Goal: Information Seeking & Learning: Learn about a topic

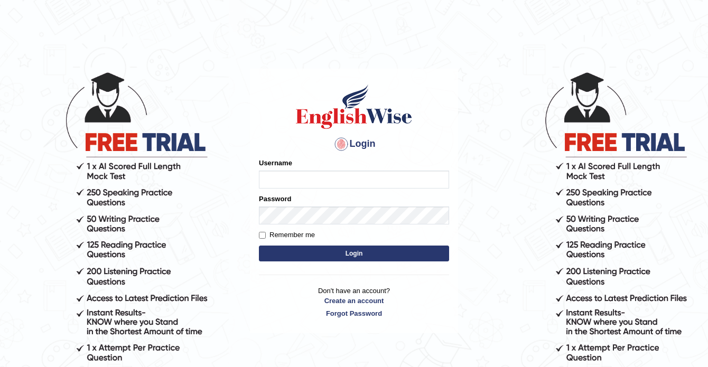
type input "nora_parramatta"
drag, startPoint x: 263, startPoint y: 235, endPoint x: 270, endPoint y: 239, distance: 8.8
click at [263, 235] on input "Remember me" at bounding box center [262, 235] width 7 height 7
checkbox input "true"
click at [311, 258] on button "Login" at bounding box center [354, 254] width 190 height 16
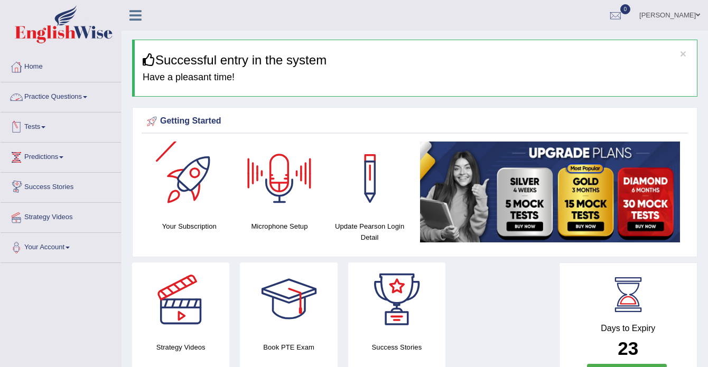
click at [283, 183] on div at bounding box center [280, 179] width 74 height 74
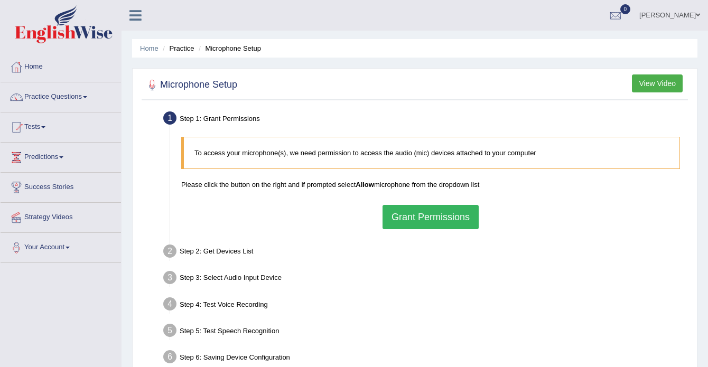
click at [432, 217] on button "Grant Permissions" at bounding box center [431, 217] width 96 height 24
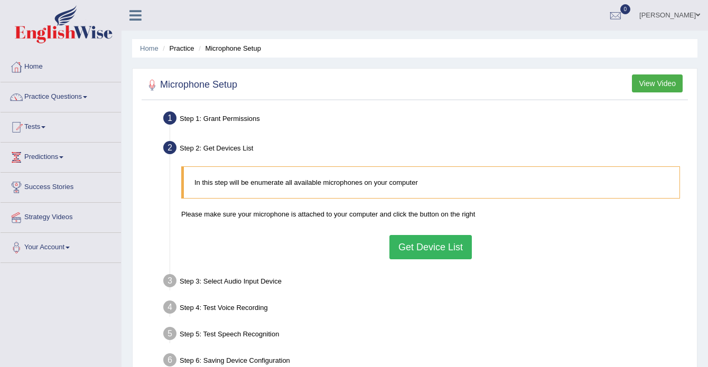
click at [424, 242] on button "Get Device List" at bounding box center [431, 247] width 82 height 24
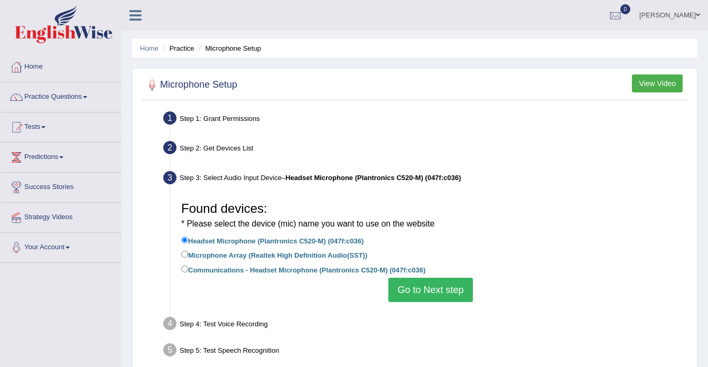
click at [441, 294] on button "Go to Next step" at bounding box center [431, 290] width 84 height 24
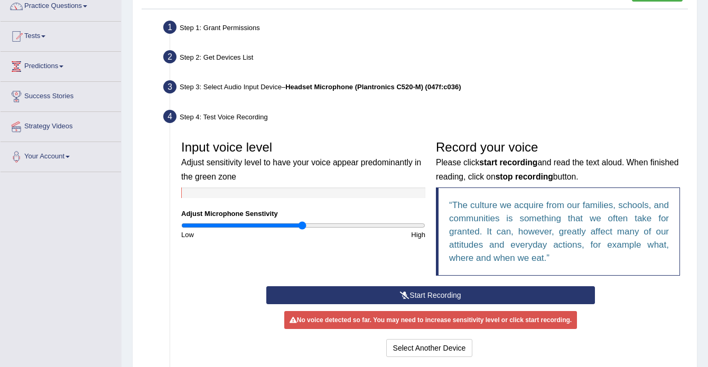
scroll to position [159, 0]
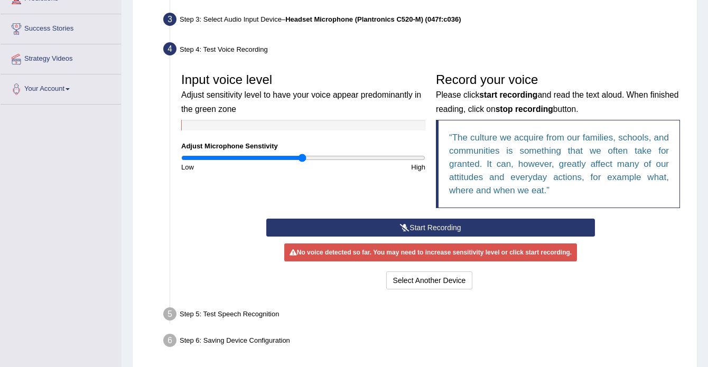
click at [420, 228] on button "Start Recording" at bounding box center [430, 228] width 329 height 18
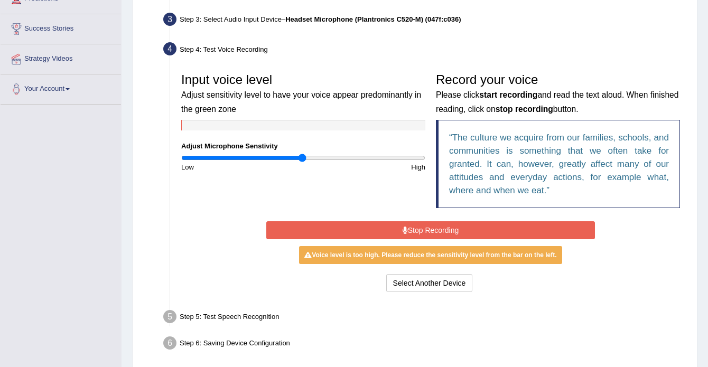
click at [428, 234] on button "Stop Recording" at bounding box center [430, 230] width 329 height 18
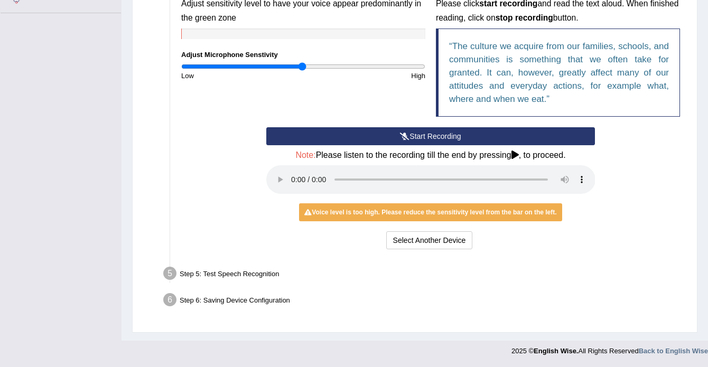
scroll to position [144, 0]
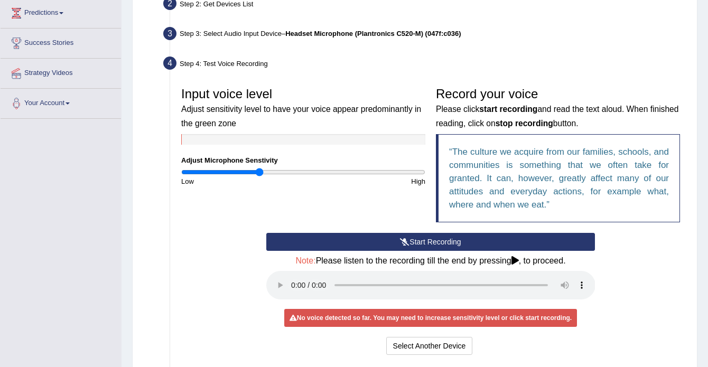
drag, startPoint x: 299, startPoint y: 171, endPoint x: 258, endPoint y: 173, distance: 40.7
click at [258, 173] on input "range" at bounding box center [303, 172] width 244 height 8
click at [455, 246] on button "Start Recording" at bounding box center [430, 242] width 329 height 18
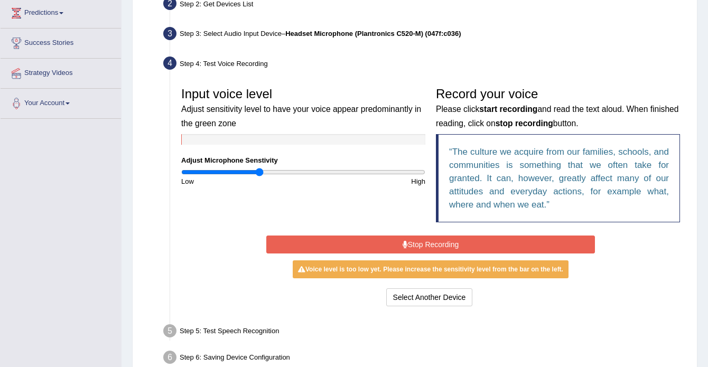
click at [397, 241] on button "Stop Recording" at bounding box center [430, 245] width 329 height 18
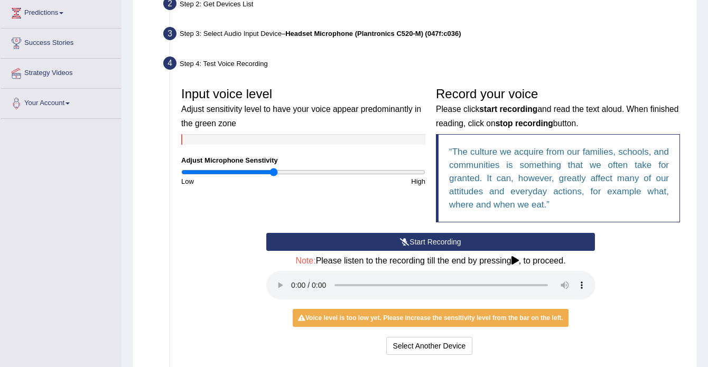
type input "0.76"
click at [274, 171] on input "range" at bounding box center [303, 172] width 244 height 8
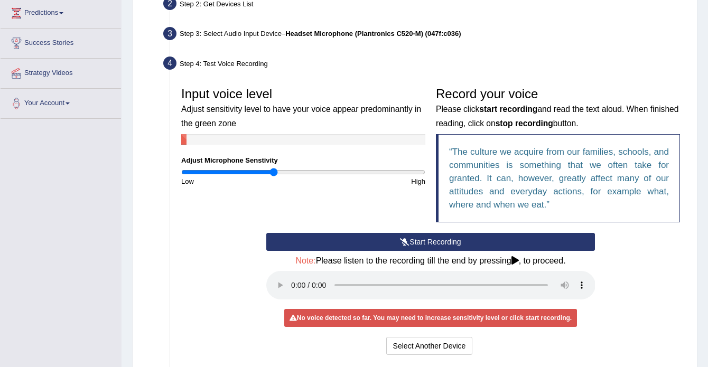
click at [424, 241] on button "Start Recording" at bounding box center [430, 242] width 329 height 18
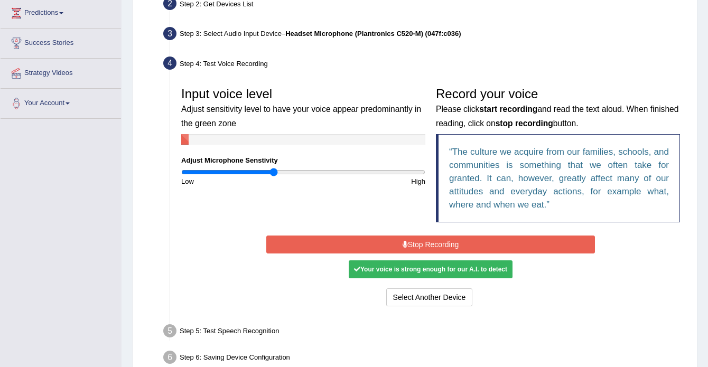
click at [433, 242] on button "Stop Recording" at bounding box center [430, 245] width 329 height 18
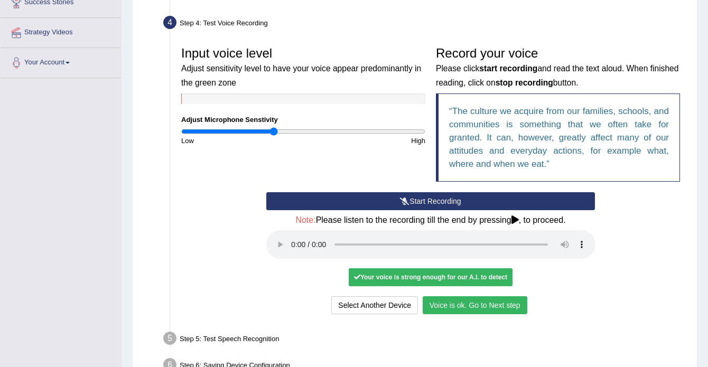
scroll to position [197, 0]
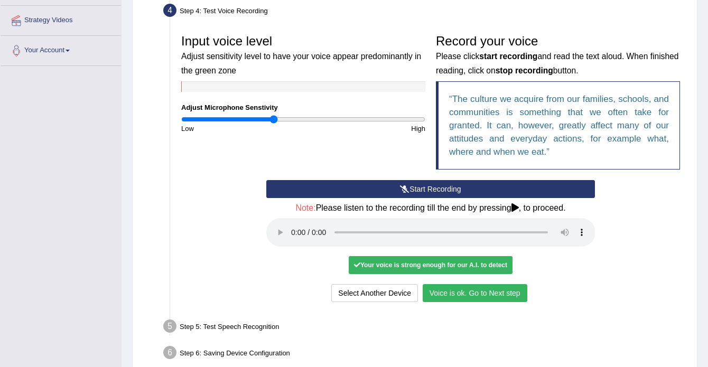
click at [469, 290] on button "Voice is ok. Go to Next step" at bounding box center [475, 293] width 105 height 18
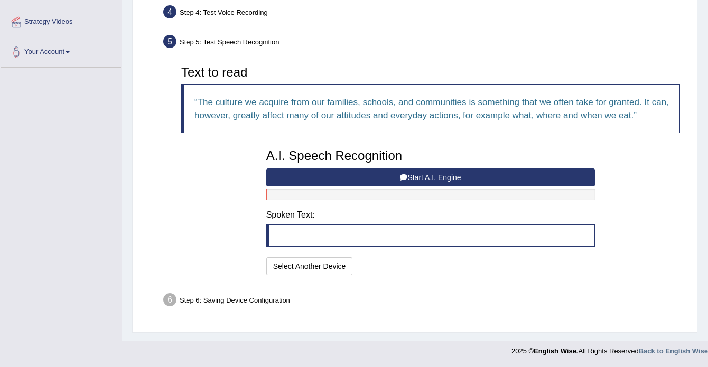
scroll to position [196, 0]
click at [400, 175] on icon at bounding box center [403, 177] width 7 height 7
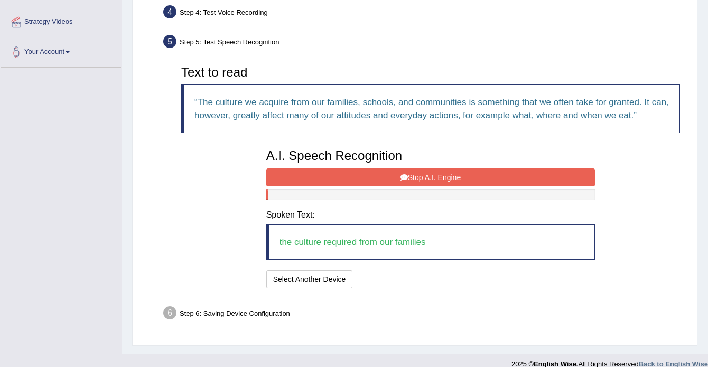
click at [411, 177] on button "Stop A.I. Engine" at bounding box center [430, 178] width 329 height 18
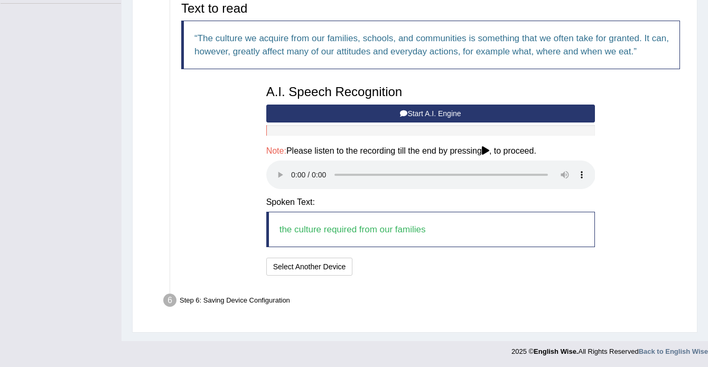
scroll to position [260, 0]
click at [409, 265] on button "Speech is ok. Go to Last step" at bounding box center [412, 267] width 110 height 18
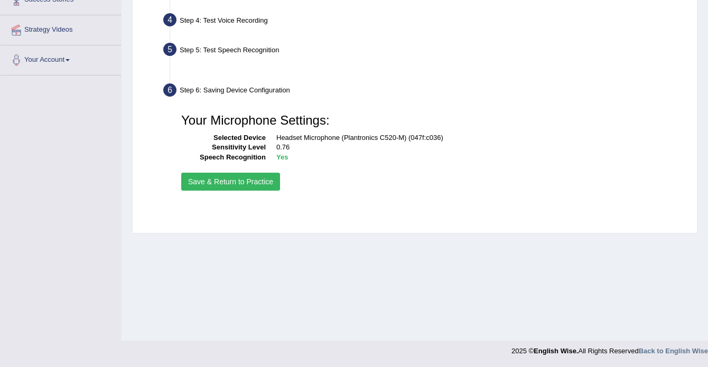
scroll to position [188, 0]
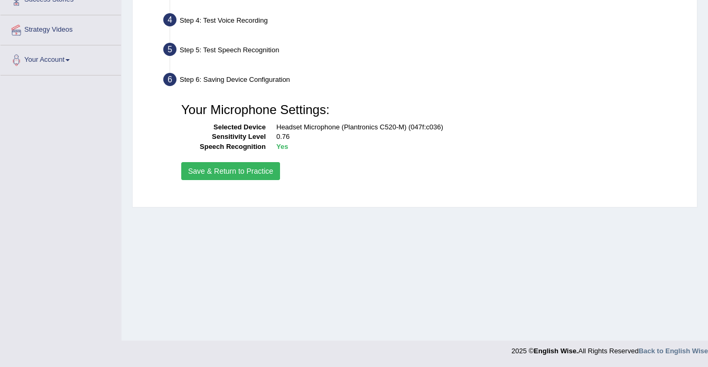
click at [239, 170] on button "Save & Return to Practice" at bounding box center [230, 171] width 99 height 18
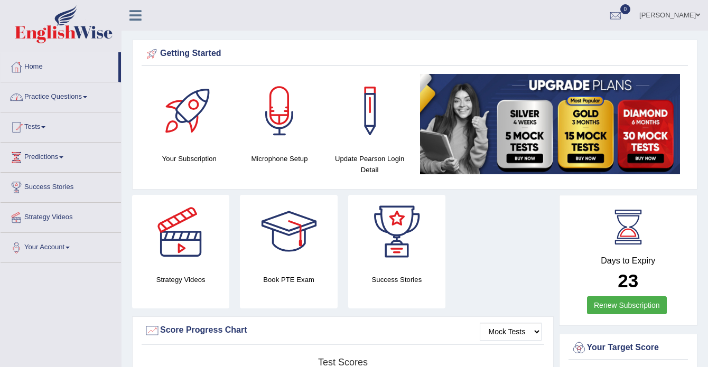
click at [59, 96] on link "Practice Questions" at bounding box center [61, 95] width 121 height 26
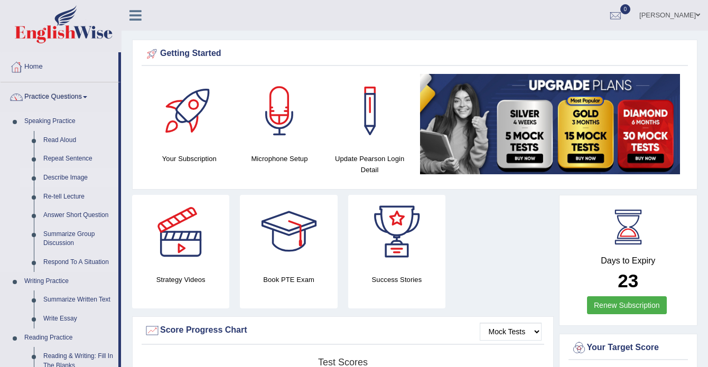
click at [48, 173] on link "Describe Image" at bounding box center [79, 178] width 80 height 19
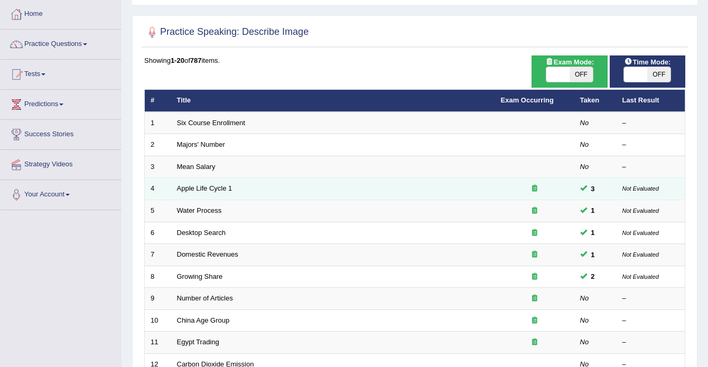
scroll to position [106, 0]
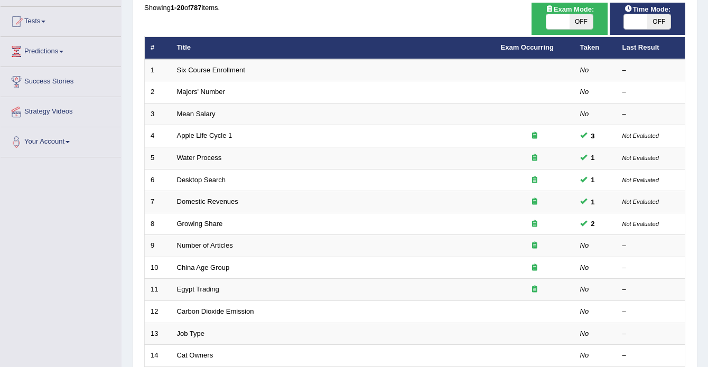
click at [551, 22] on span at bounding box center [558, 21] width 23 height 15
checkbox input "true"
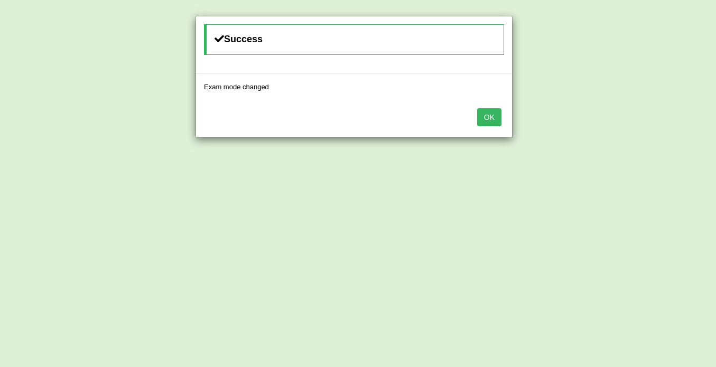
click at [487, 118] on button "OK" at bounding box center [489, 117] width 24 height 18
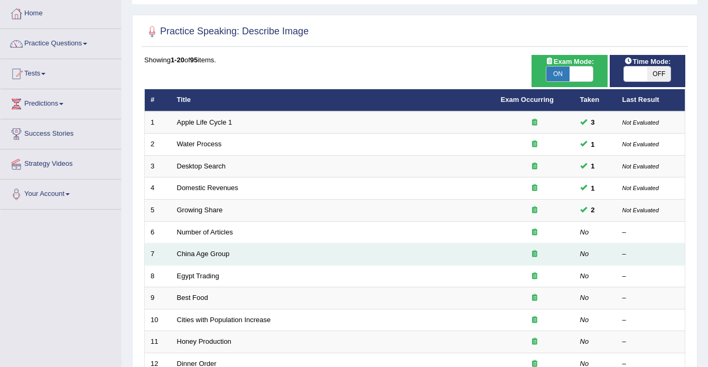
scroll to position [53, 0]
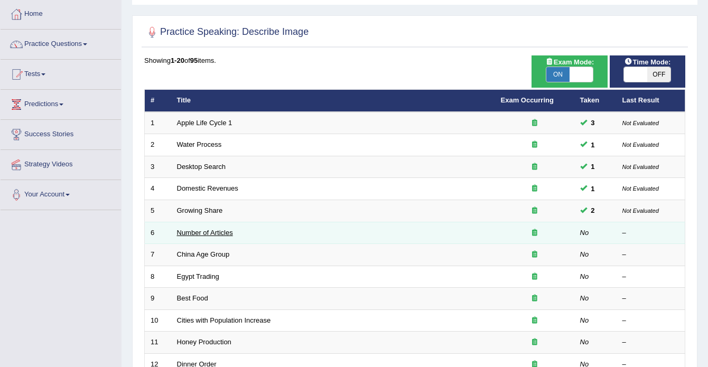
click at [204, 232] on link "Number of Articles" at bounding box center [205, 233] width 56 height 8
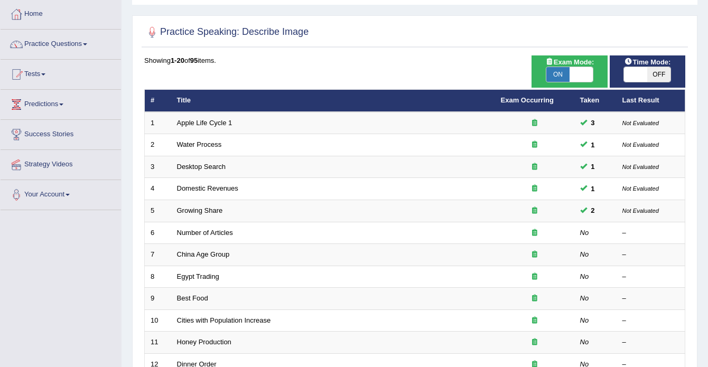
click at [582, 77] on span at bounding box center [581, 74] width 23 height 15
checkbox input "false"
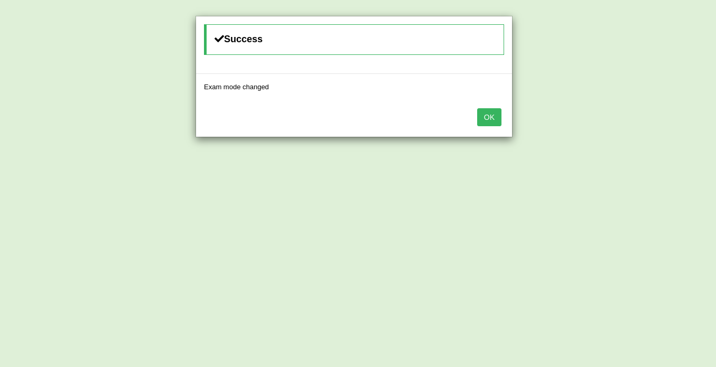
click at [490, 114] on button "OK" at bounding box center [489, 117] width 24 height 18
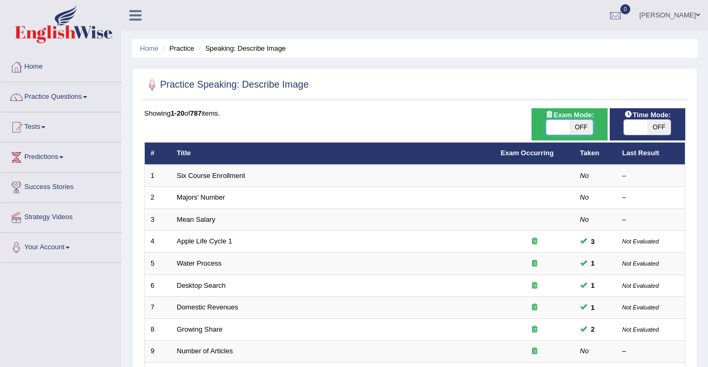
click at [553, 125] on span at bounding box center [558, 127] width 23 height 15
checkbox input "true"
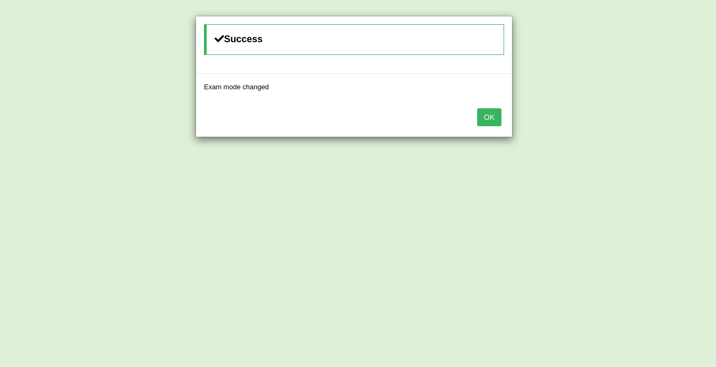
click at [489, 118] on button "OK" at bounding box center [489, 117] width 24 height 18
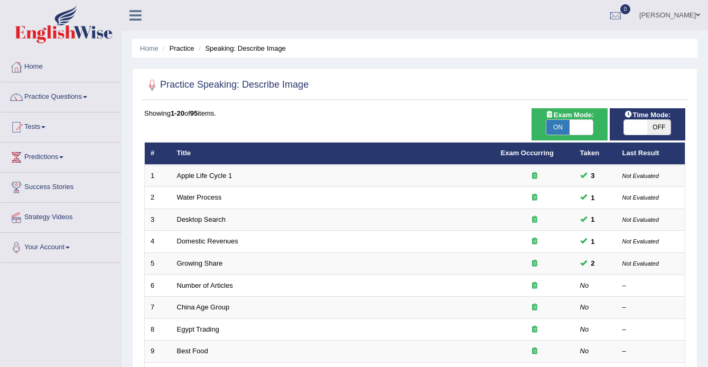
click at [634, 125] on span at bounding box center [635, 127] width 23 height 15
checkbox input "true"
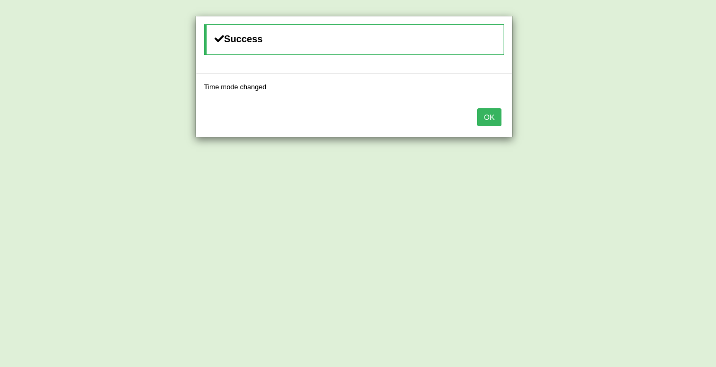
click at [485, 116] on button "OK" at bounding box center [489, 117] width 24 height 18
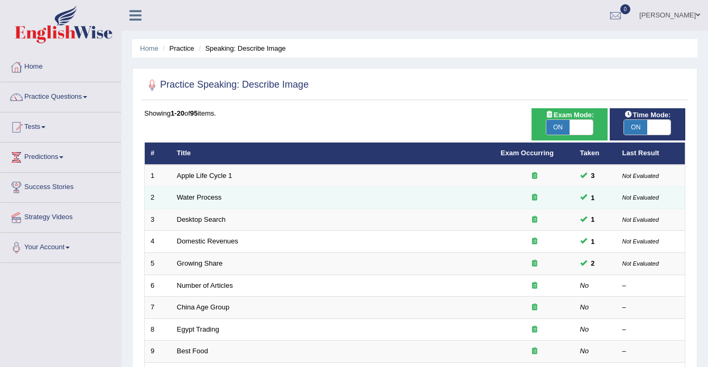
scroll to position [106, 0]
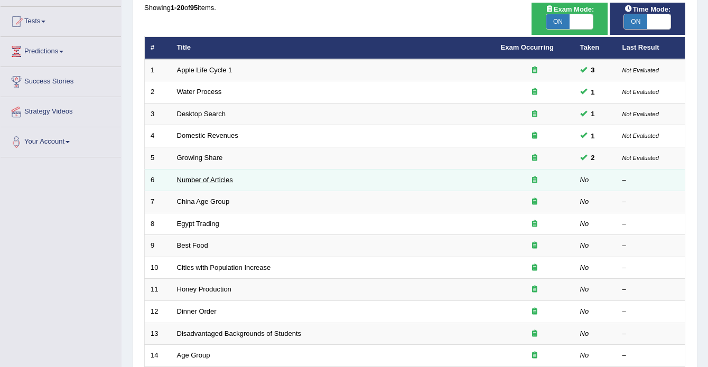
drag, startPoint x: 202, startPoint y: 180, endPoint x: 208, endPoint y: 177, distance: 6.6
click at [202, 180] on link "Number of Articles" at bounding box center [205, 180] width 56 height 8
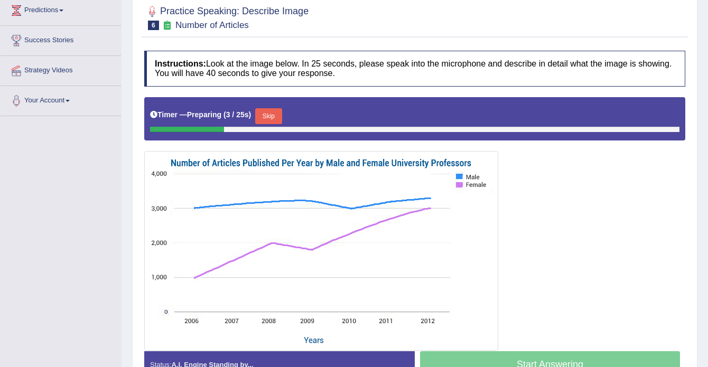
scroll to position [160, 0]
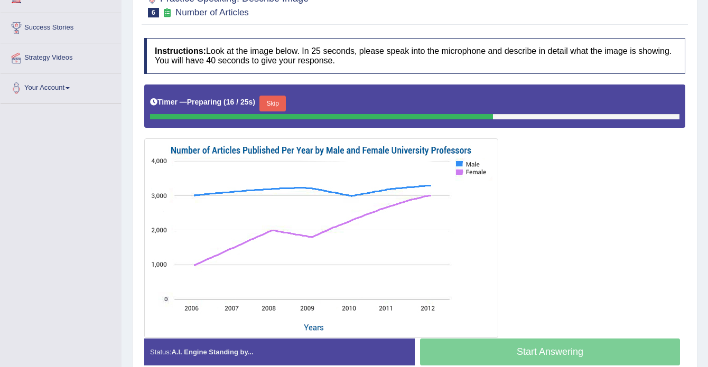
click at [281, 104] on button "Skip" at bounding box center [273, 104] width 26 height 16
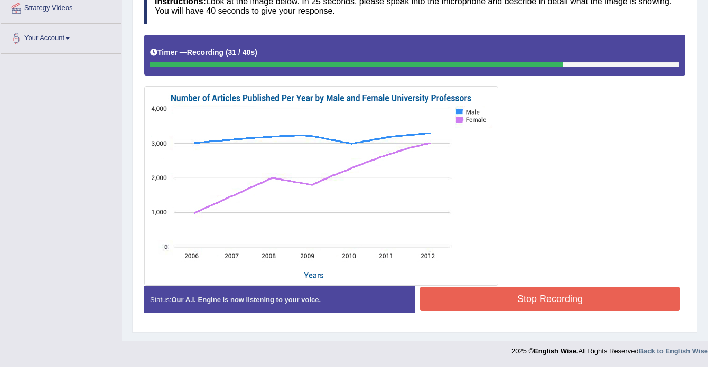
scroll to position [157, 0]
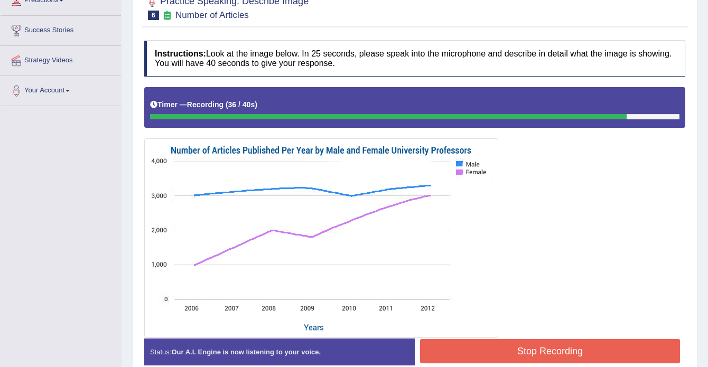
click at [540, 349] on button "Stop Recording" at bounding box center [550, 351] width 260 height 24
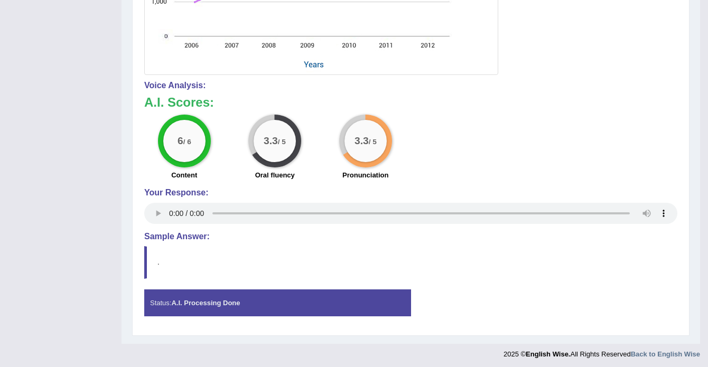
scroll to position [424, 0]
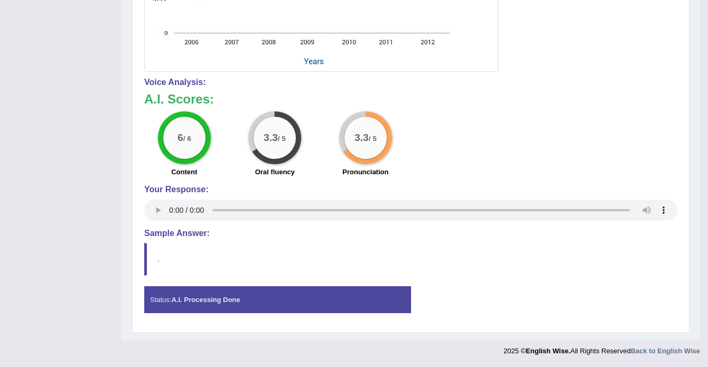
click at [199, 300] on strong "A.I. Processing Done" at bounding box center [205, 300] width 69 height 8
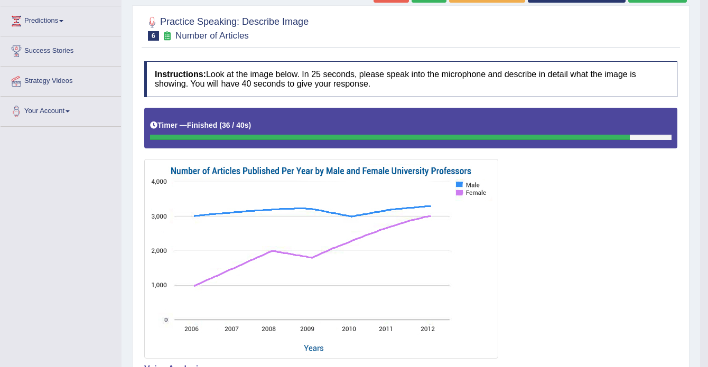
scroll to position [53, 0]
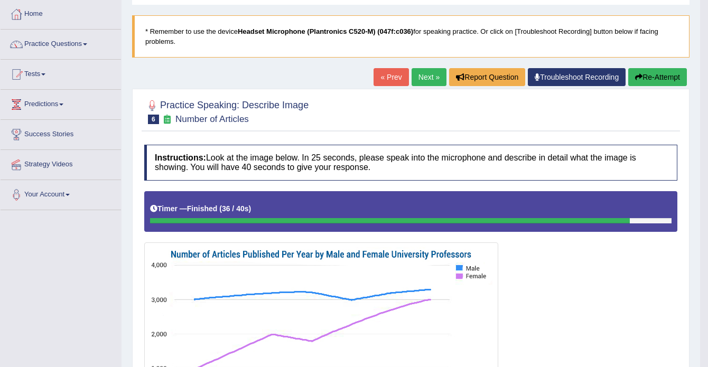
click at [650, 78] on button "Re-Attempt" at bounding box center [657, 77] width 59 height 18
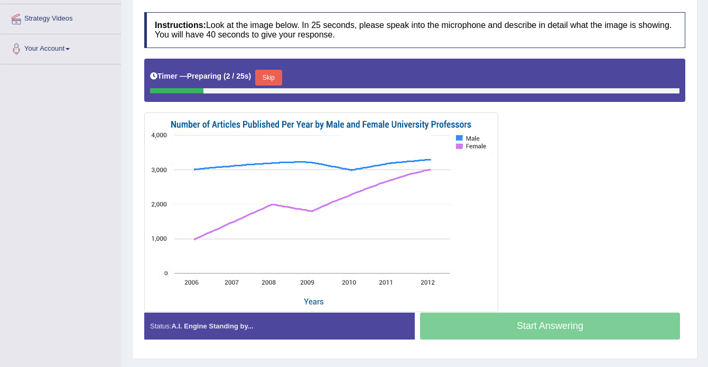
scroll to position [211, 0]
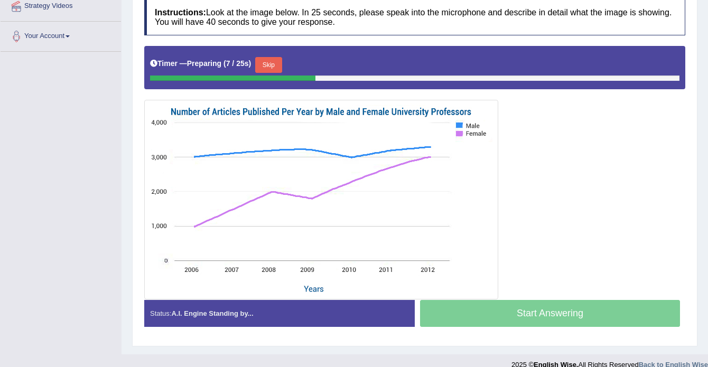
click at [272, 61] on button "Skip" at bounding box center [268, 65] width 26 height 16
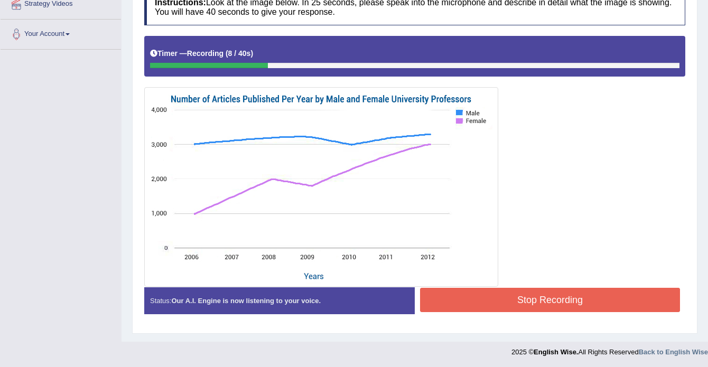
scroll to position [215, 0]
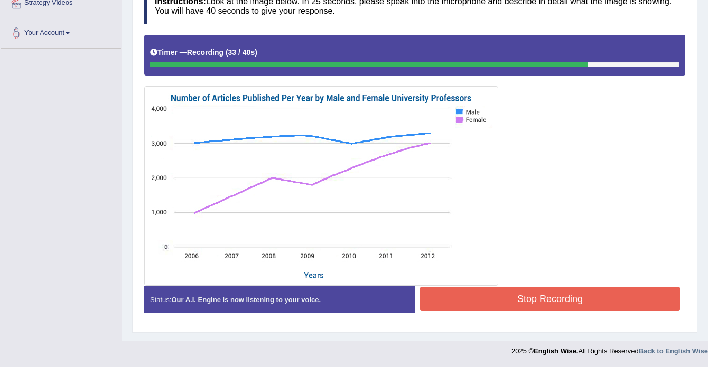
click at [540, 296] on button "Stop Recording" at bounding box center [550, 299] width 260 height 24
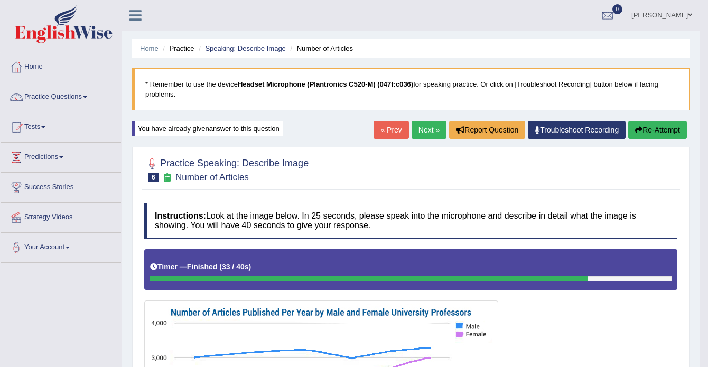
scroll to position [0, 0]
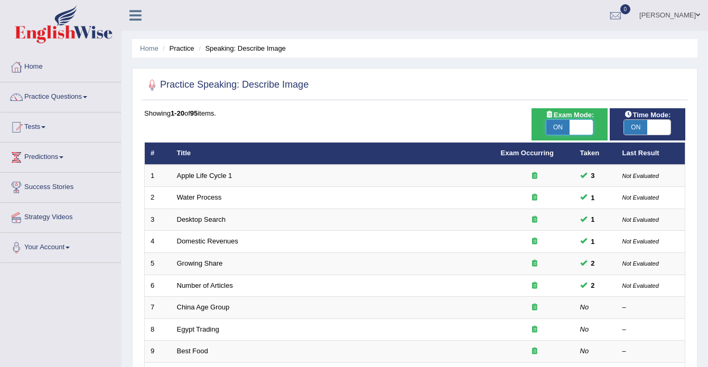
click at [571, 125] on span at bounding box center [581, 127] width 23 height 15
checkbox input "false"
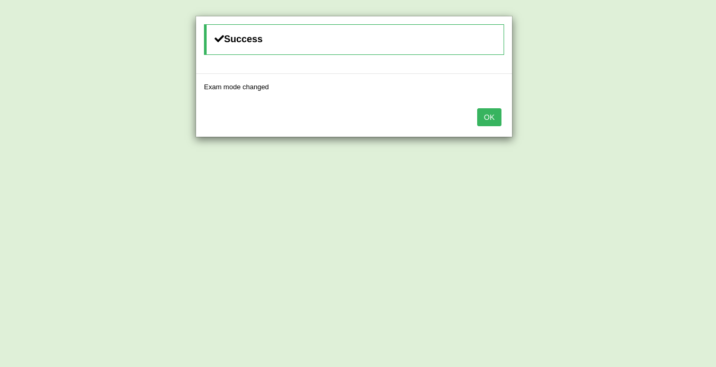
click at [494, 118] on button "OK" at bounding box center [489, 117] width 24 height 18
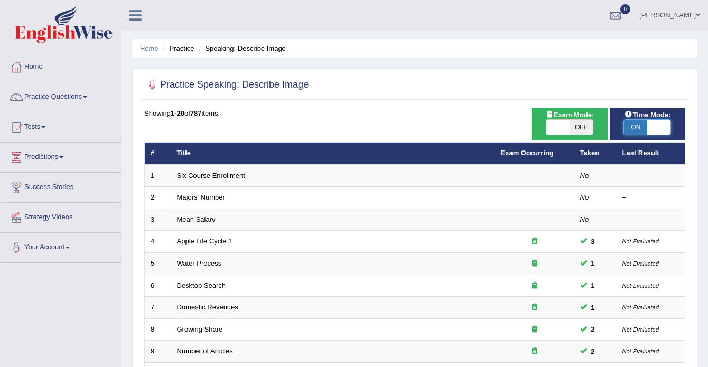
click at [654, 125] on span at bounding box center [659, 127] width 23 height 15
checkbox input "false"
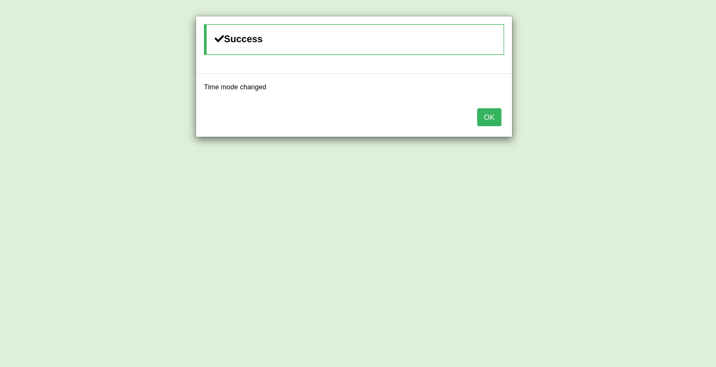
click at [491, 121] on button "OK" at bounding box center [489, 117] width 24 height 18
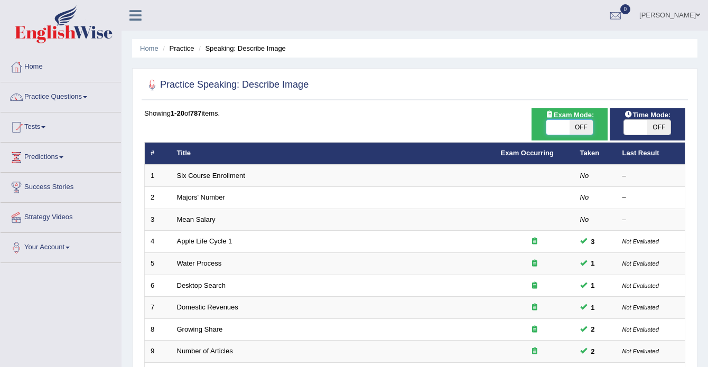
click at [557, 128] on span at bounding box center [558, 127] width 23 height 15
click at [561, 128] on span at bounding box center [558, 127] width 23 height 15
checkbox input "true"
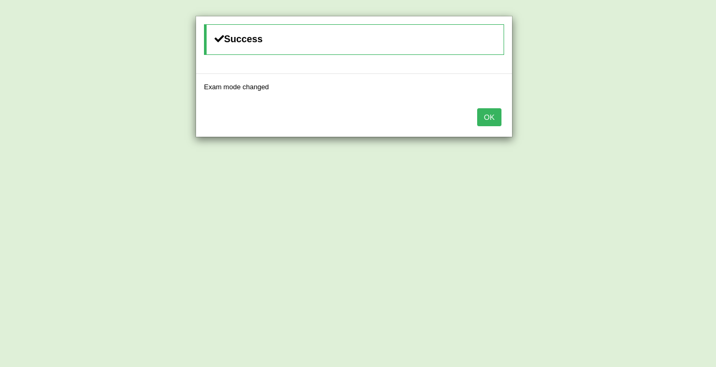
click at [493, 117] on button "OK" at bounding box center [489, 117] width 24 height 18
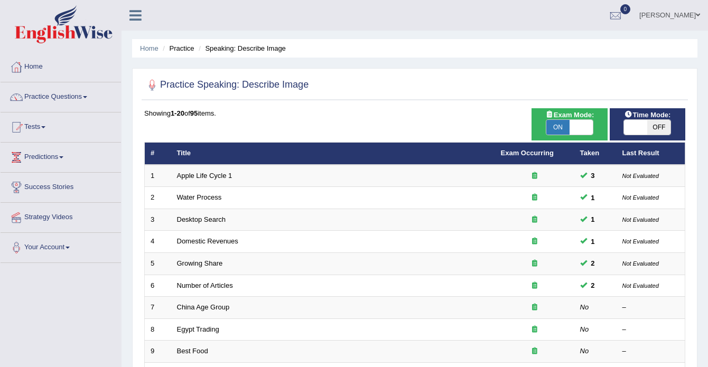
click at [640, 131] on span at bounding box center [635, 127] width 23 height 15
checkbox input "true"
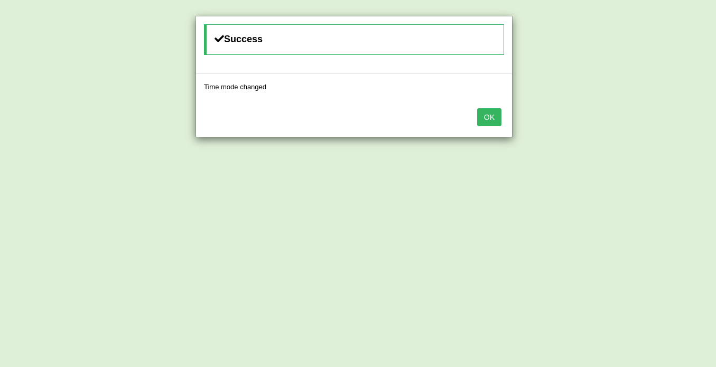
click at [484, 118] on button "OK" at bounding box center [489, 117] width 24 height 18
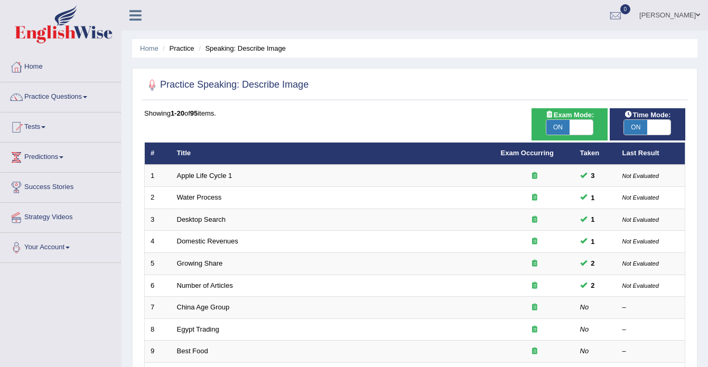
scroll to position [106, 0]
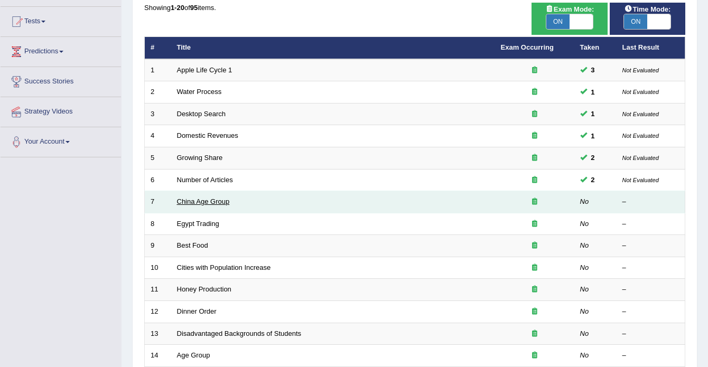
click at [224, 204] on link "China Age Group" at bounding box center [203, 202] width 53 height 8
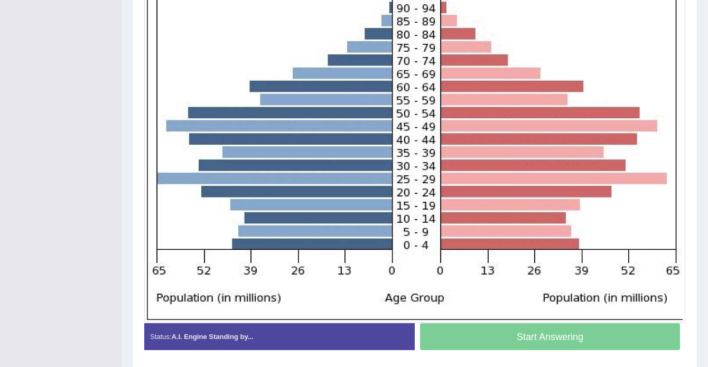
scroll to position [393, 0]
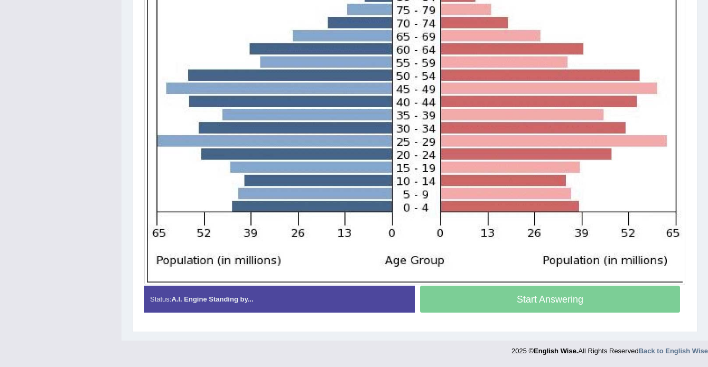
click at [554, 299] on div "Start Answering" at bounding box center [550, 301] width 271 height 30
click at [535, 304] on div "Start Answering" at bounding box center [550, 301] width 271 height 30
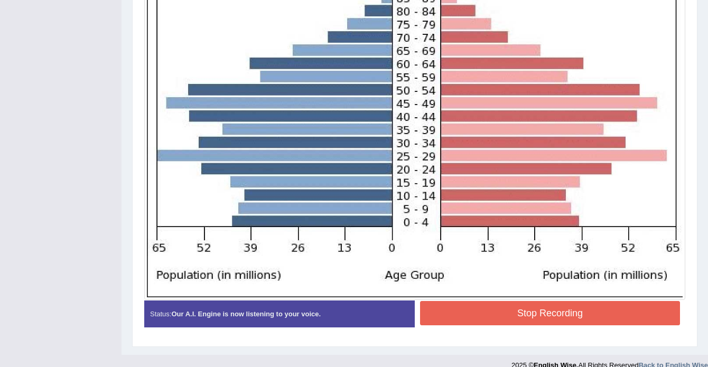
scroll to position [391, 0]
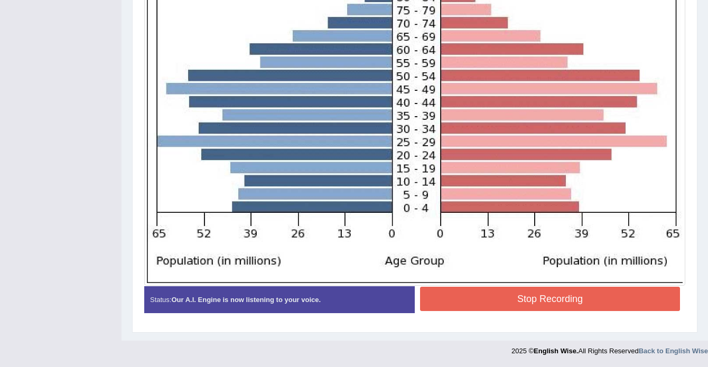
click at [552, 294] on button "Stop Recording" at bounding box center [550, 299] width 260 height 24
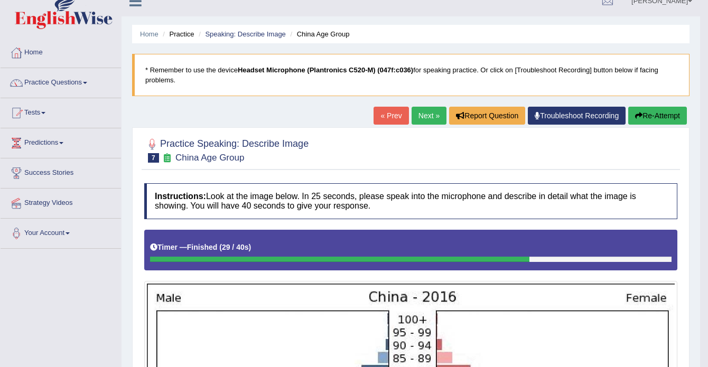
scroll to position [0, 0]
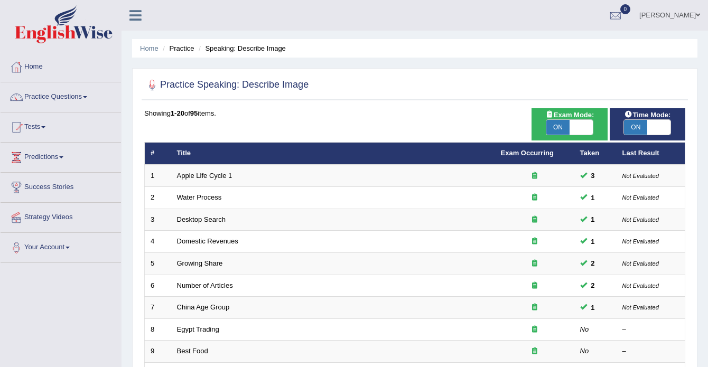
click at [650, 127] on span at bounding box center [659, 127] width 23 height 15
checkbox input "false"
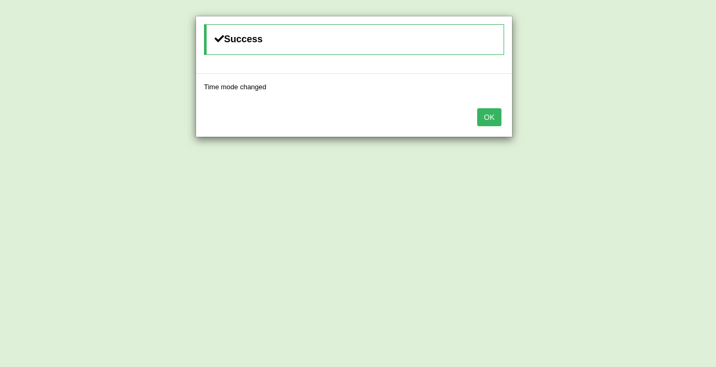
click at [495, 119] on button "OK" at bounding box center [489, 117] width 24 height 18
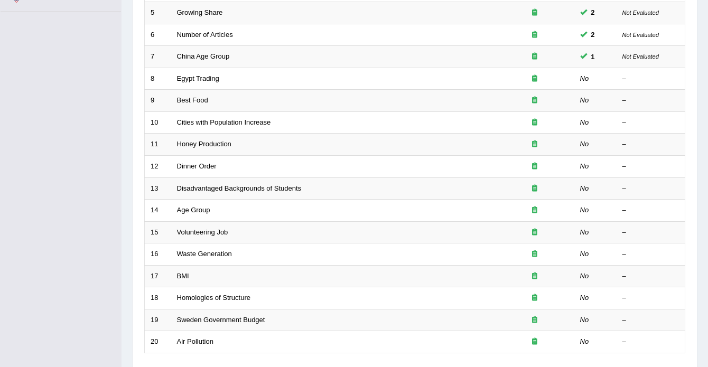
scroll to position [264, 0]
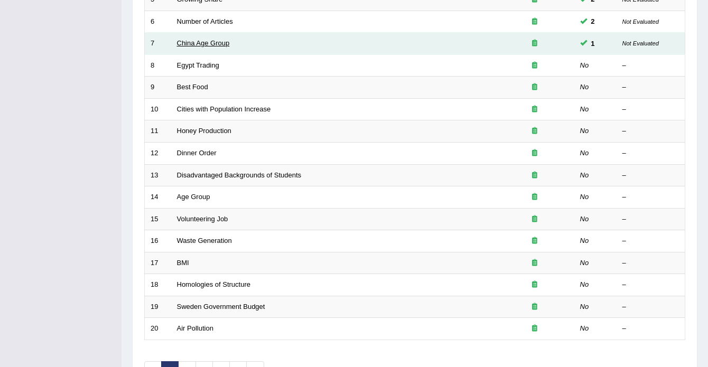
click at [198, 41] on link "China Age Group" at bounding box center [203, 43] width 53 height 8
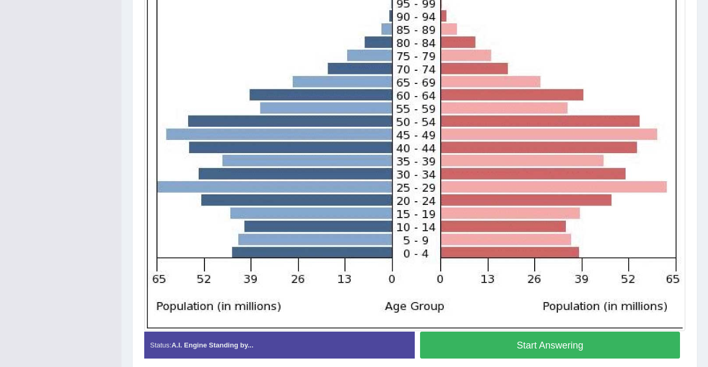
scroll to position [42, 0]
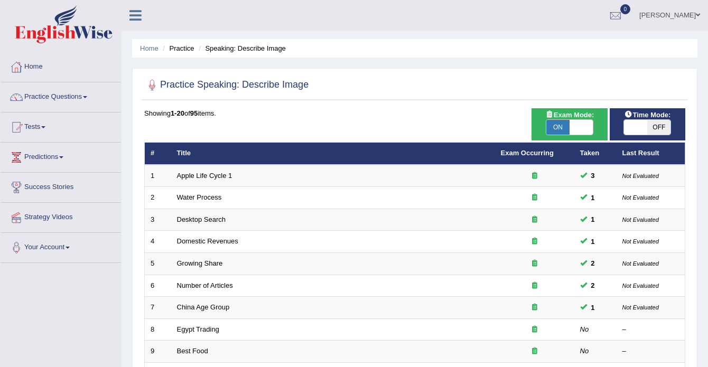
click at [636, 130] on span at bounding box center [635, 127] width 23 height 15
click at [655, 126] on span "OFF" at bounding box center [659, 127] width 23 height 15
checkbox input "true"
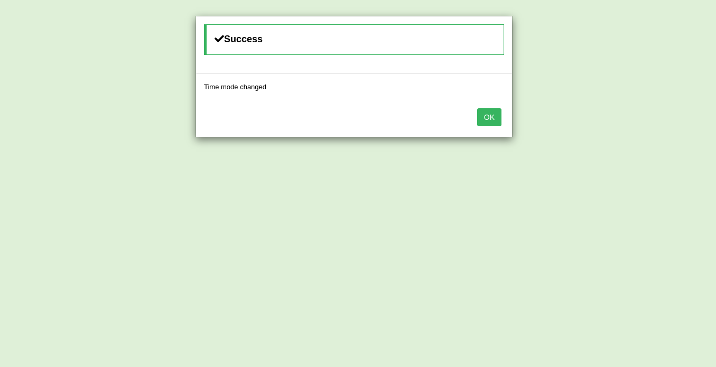
click at [485, 119] on button "OK" at bounding box center [489, 117] width 24 height 18
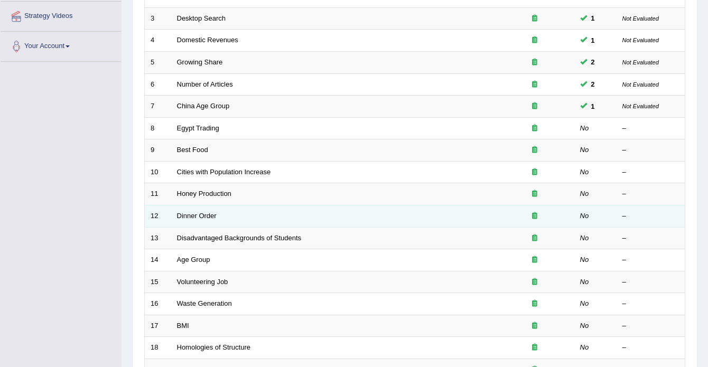
scroll to position [264, 0]
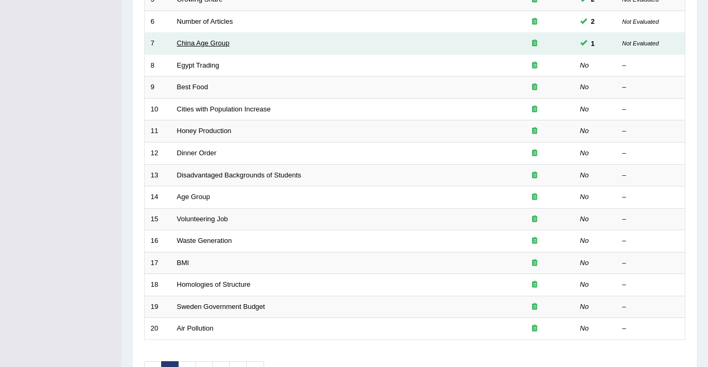
click at [217, 41] on link "China Age Group" at bounding box center [203, 43] width 53 height 8
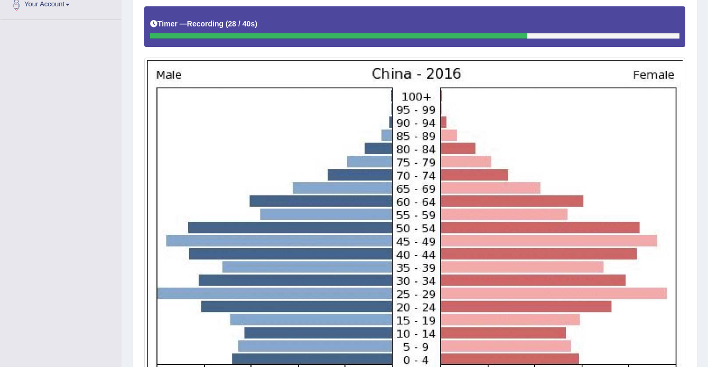
scroll to position [396, 0]
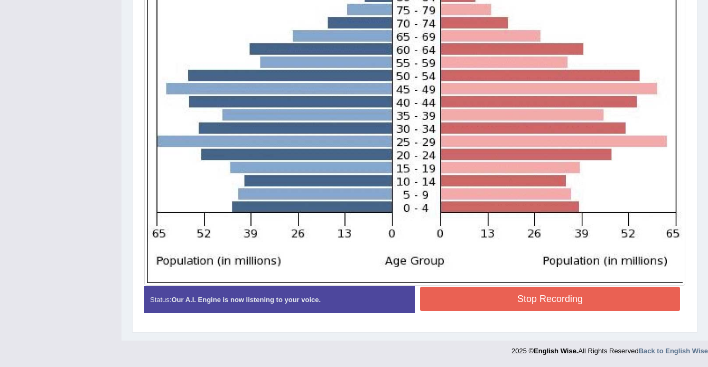
click at [584, 297] on button "Stop Recording" at bounding box center [550, 299] width 260 height 24
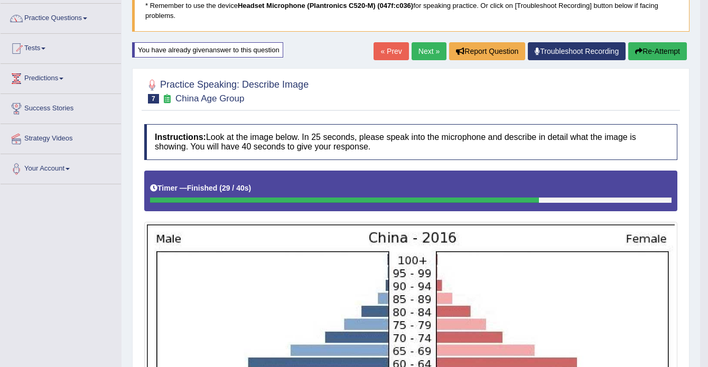
scroll to position [76, 0]
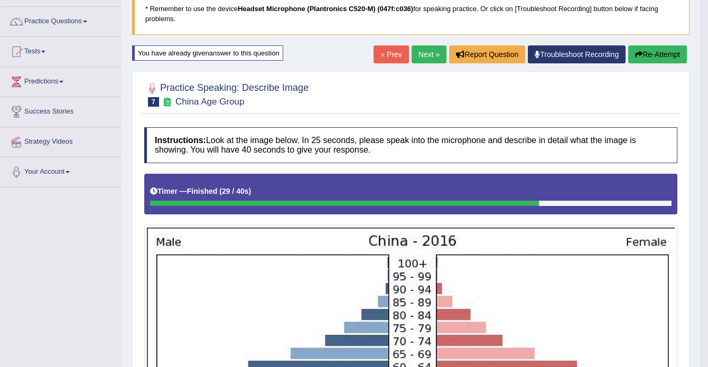
click at [640, 58] on icon "button" at bounding box center [638, 54] width 7 height 7
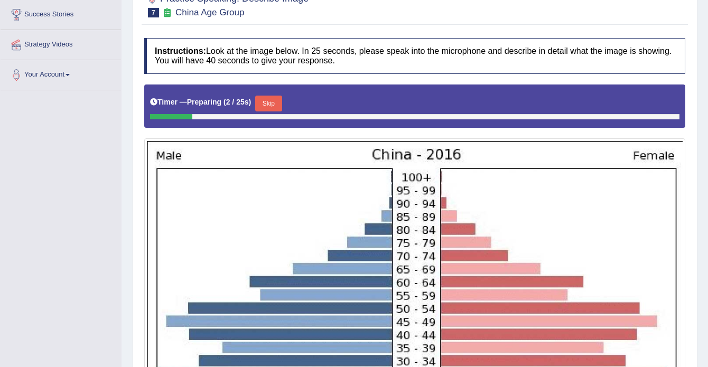
scroll to position [181, 0]
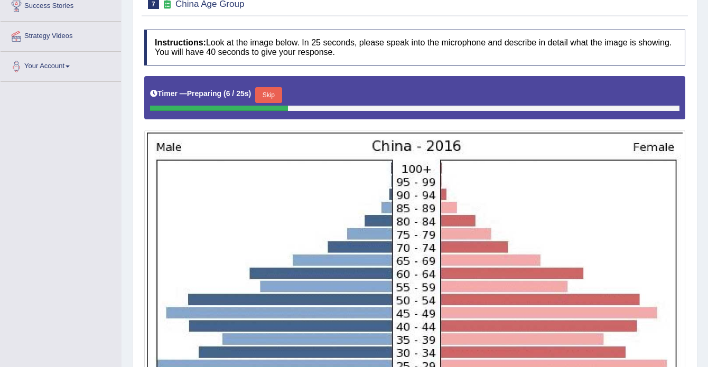
click at [271, 96] on button "Skip" at bounding box center [268, 95] width 26 height 16
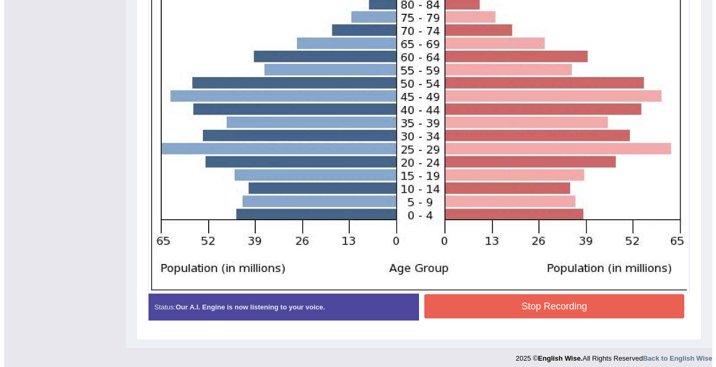
scroll to position [396, 0]
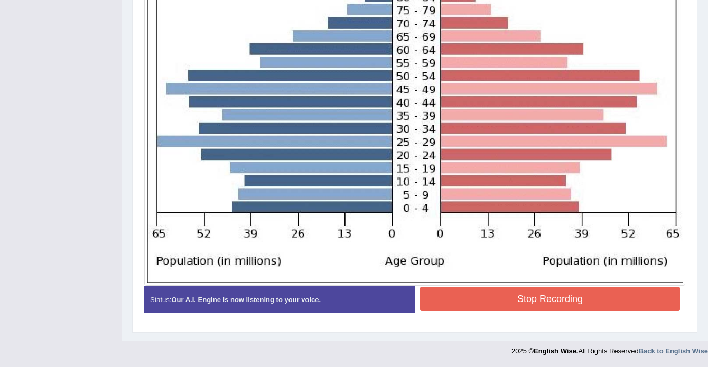
click at [558, 293] on button "Stop Recording" at bounding box center [550, 299] width 260 height 24
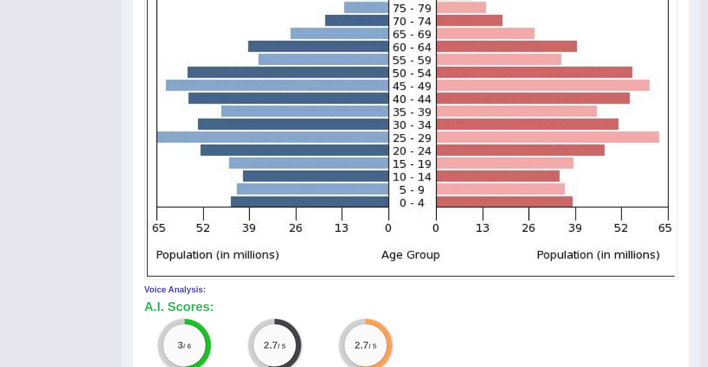
scroll to position [604, 0]
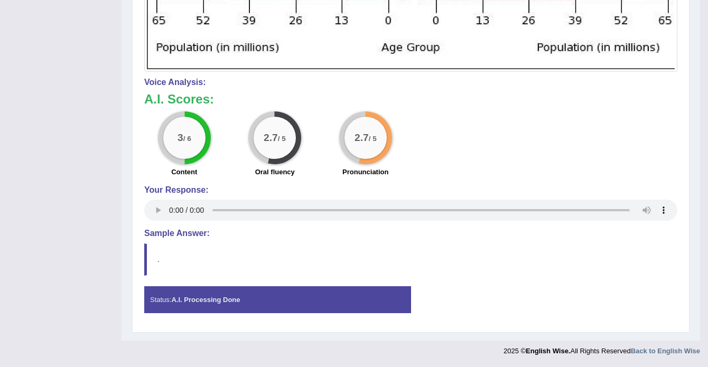
click at [160, 234] on h4 "Sample Answer:" at bounding box center [410, 234] width 533 height 10
click at [195, 304] on div "Status: A.I. Processing Done" at bounding box center [277, 299] width 267 height 27
click at [145, 271] on blockquote "." at bounding box center [410, 260] width 533 height 32
click at [145, 270] on blockquote "." at bounding box center [410, 260] width 533 height 32
click at [174, 233] on h4 "Sample Answer:" at bounding box center [410, 234] width 533 height 10
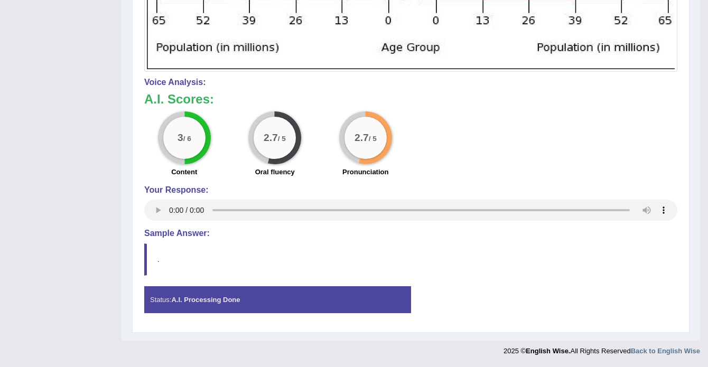
click at [146, 266] on blockquote "." at bounding box center [410, 260] width 533 height 32
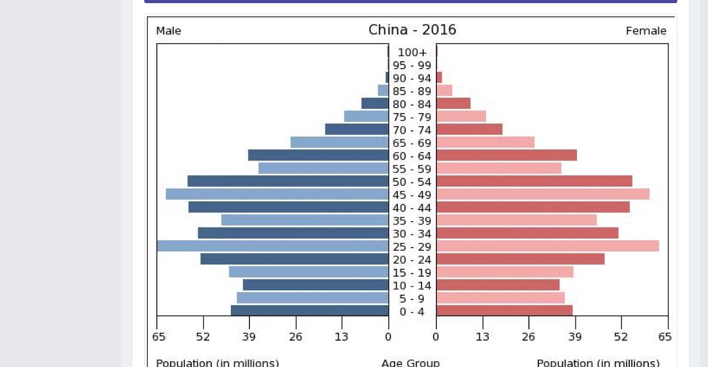
scroll to position [0, 0]
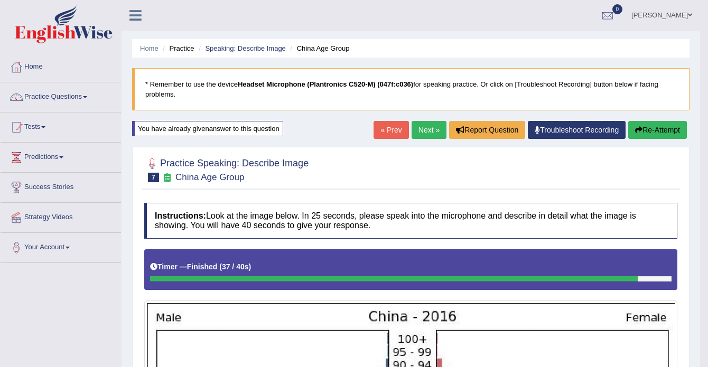
click at [420, 132] on link "Next »" at bounding box center [429, 130] width 35 height 18
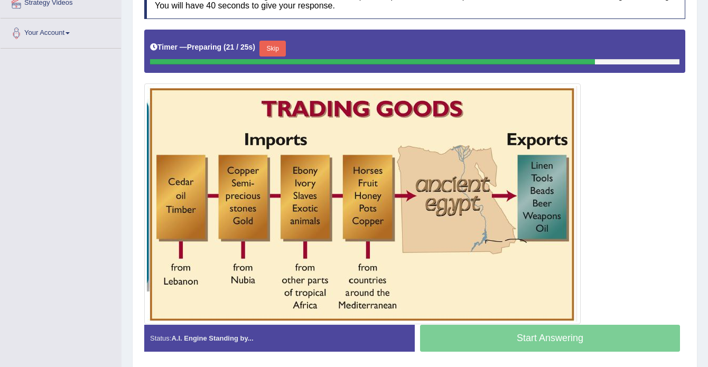
scroll to position [219, 0]
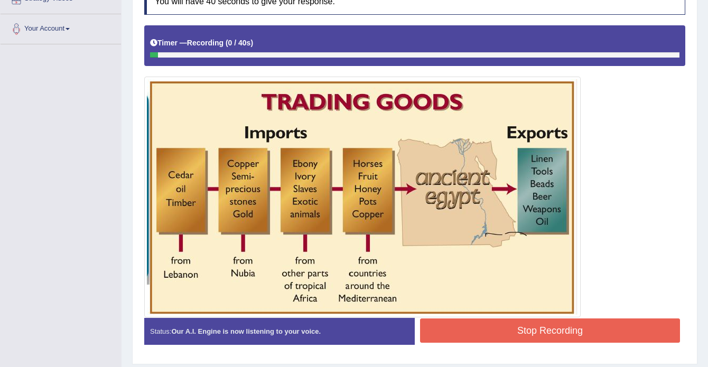
click at [560, 332] on button "Stop Recording" at bounding box center [550, 331] width 260 height 24
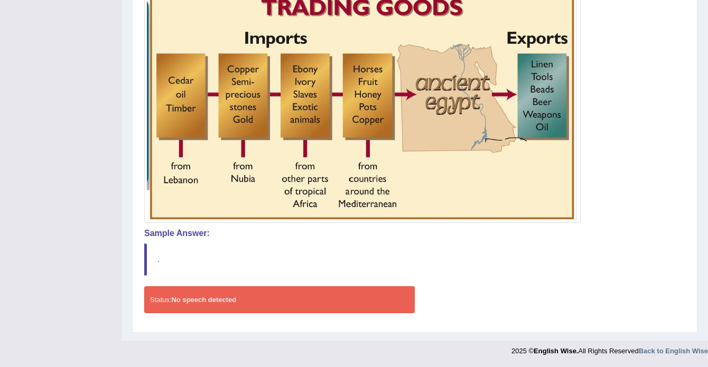
scroll to position [0, 0]
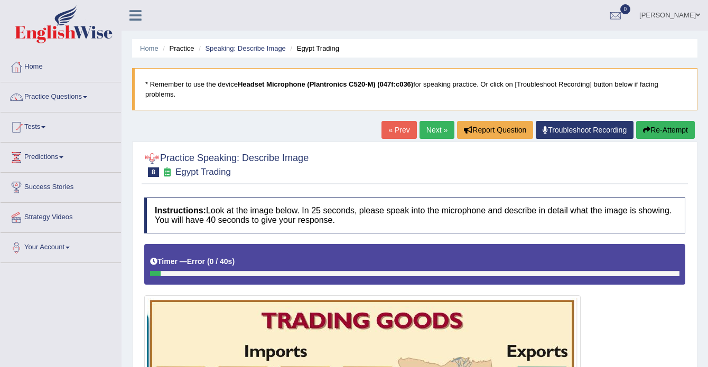
click at [672, 130] on button "Re-Attempt" at bounding box center [665, 130] width 59 height 18
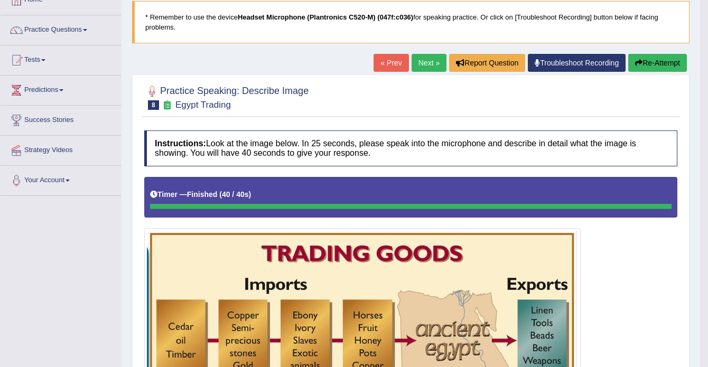
scroll to position [67, 0]
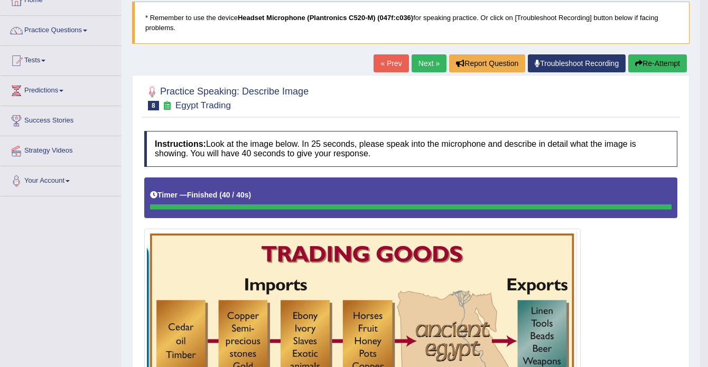
drag, startPoint x: 647, startPoint y: 60, endPoint x: 662, endPoint y: 66, distance: 15.9
click at [647, 60] on button "Re-Attempt" at bounding box center [657, 63] width 59 height 18
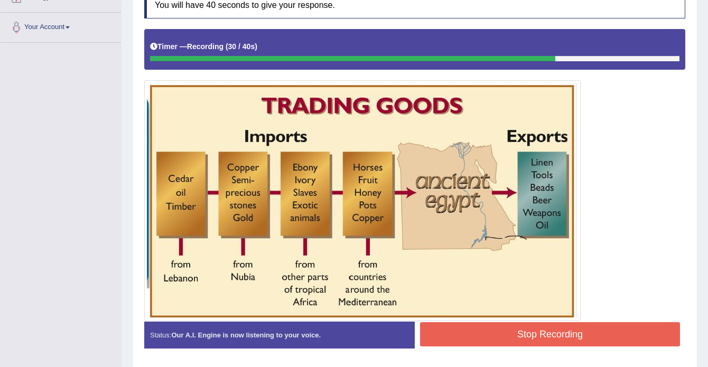
scroll to position [225, 0]
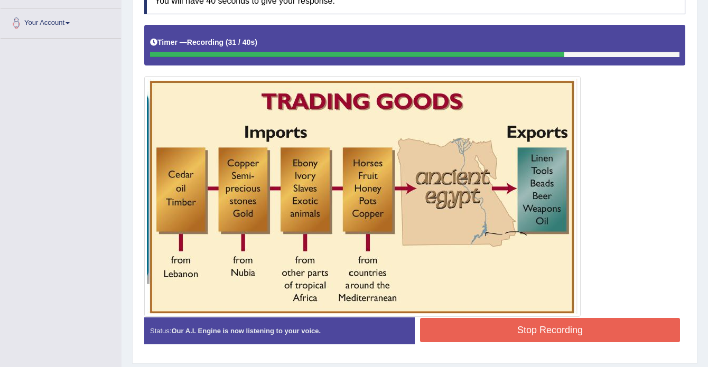
click at [512, 327] on button "Stop Recording" at bounding box center [550, 330] width 260 height 24
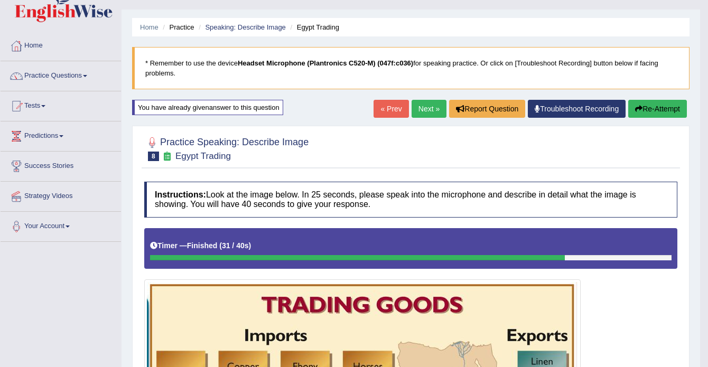
scroll to position [0, 0]
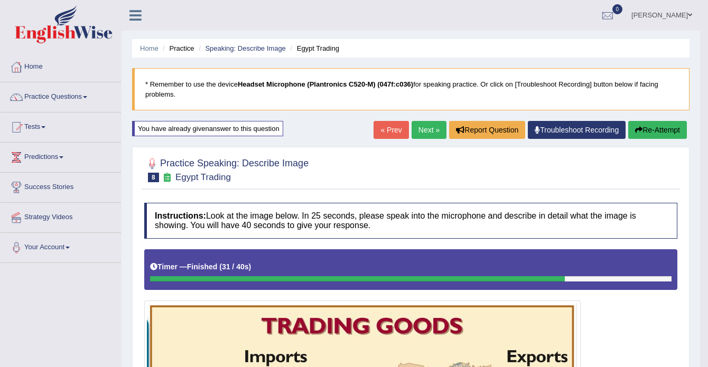
click at [422, 128] on link "Next »" at bounding box center [429, 130] width 35 height 18
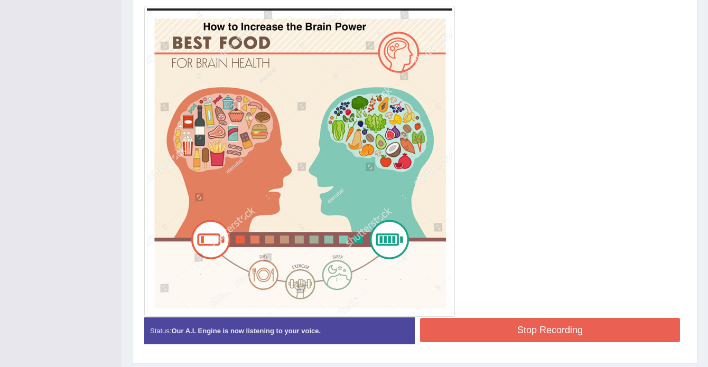
scroll to position [321, 0]
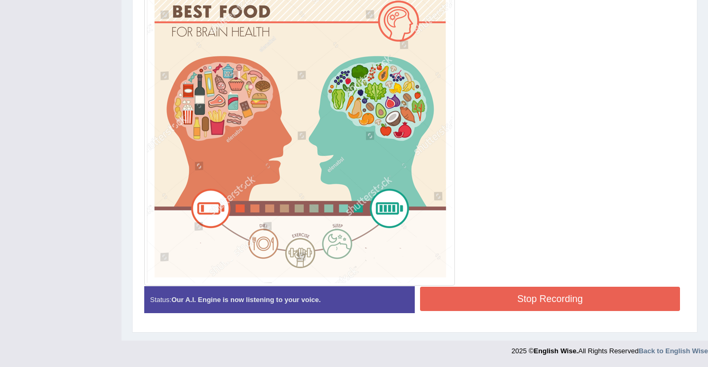
click at [558, 293] on div "Instructions: Look at the image below. In 25 seconds, please speak into the mic…" at bounding box center [415, 100] width 547 height 456
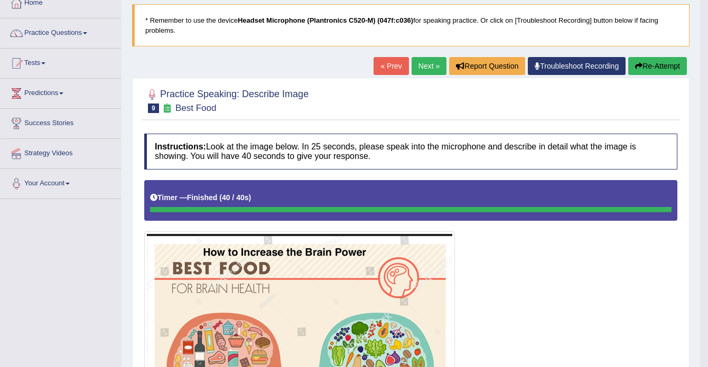
scroll to position [57, 0]
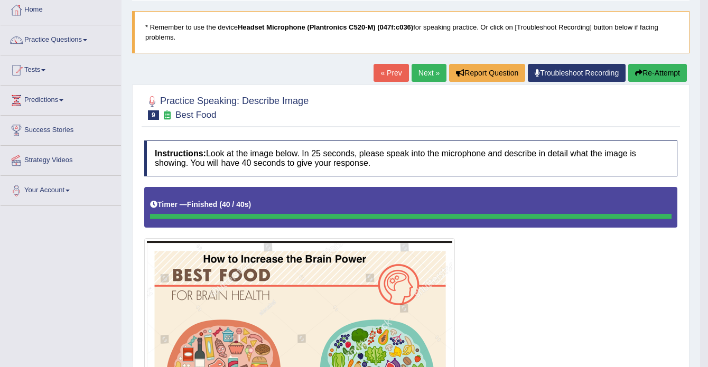
click at [649, 73] on button "Re-Attempt" at bounding box center [657, 73] width 59 height 18
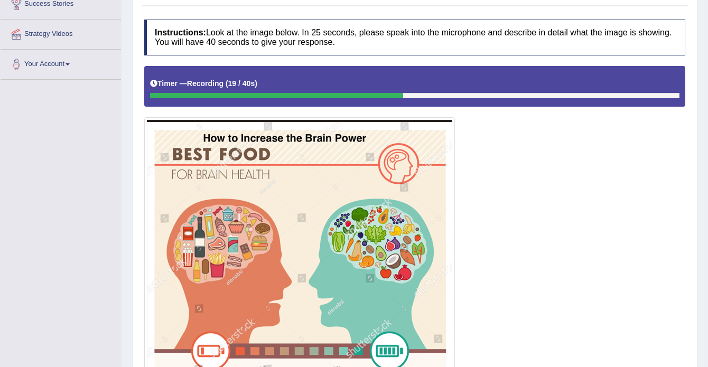
scroll to position [303, 0]
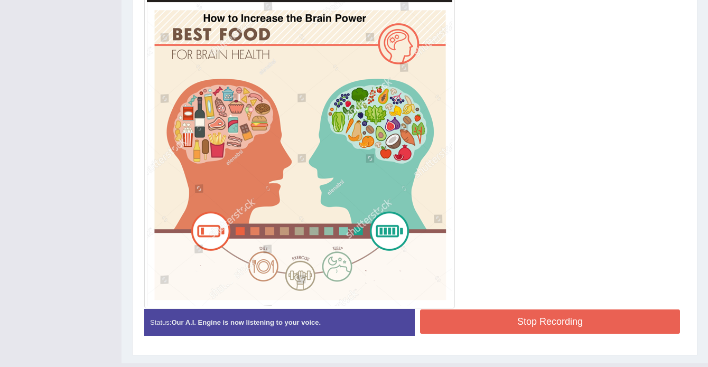
click at [501, 321] on button "Stop Recording" at bounding box center [550, 322] width 260 height 24
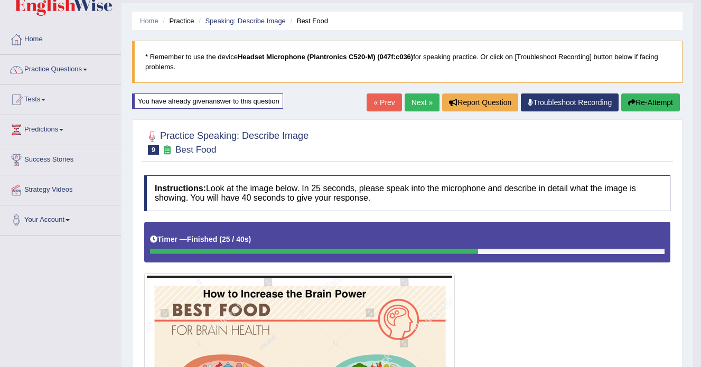
scroll to position [0, 0]
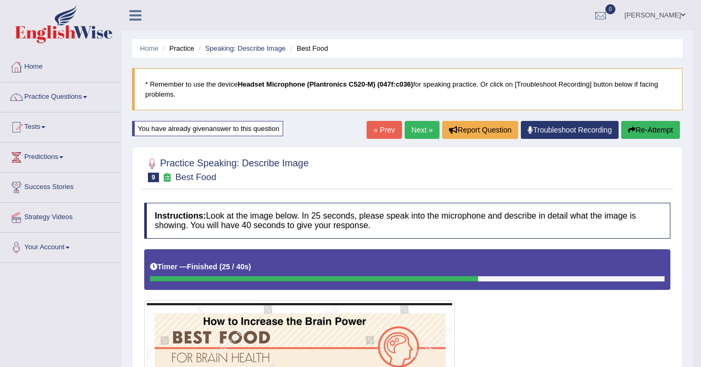
click at [646, 131] on button "Re-Attempt" at bounding box center [651, 130] width 59 height 18
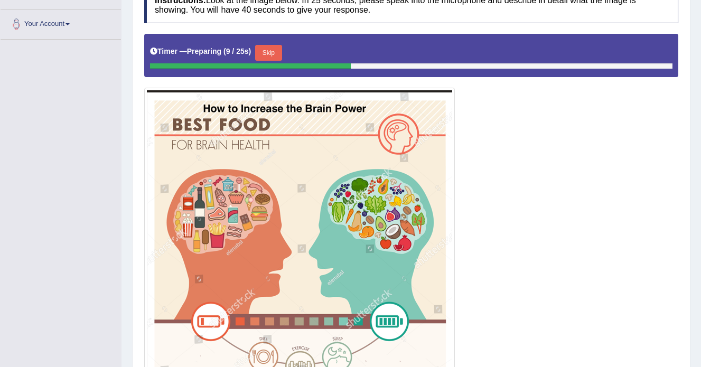
scroll to position [337, 0]
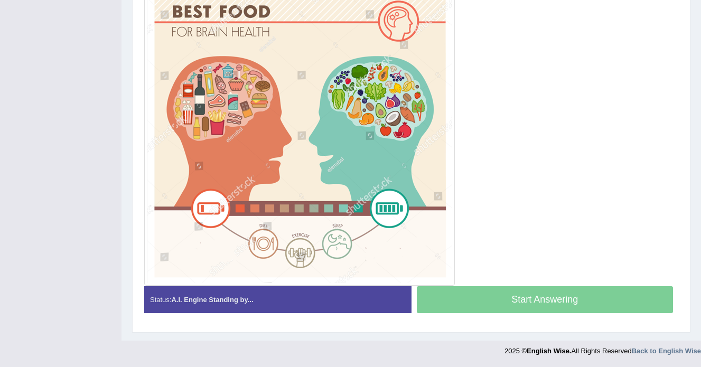
click at [561, 297] on div "Start Answering" at bounding box center [545, 301] width 267 height 30
click at [595, 300] on div "Start Answering" at bounding box center [545, 301] width 267 height 30
click at [515, 299] on div "Start Answering" at bounding box center [545, 301] width 267 height 30
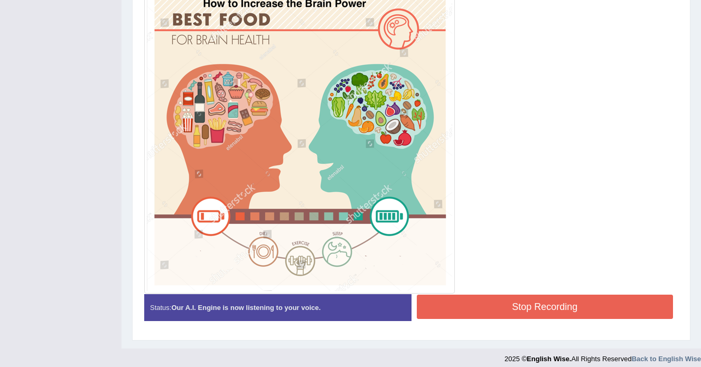
scroll to position [327, 0]
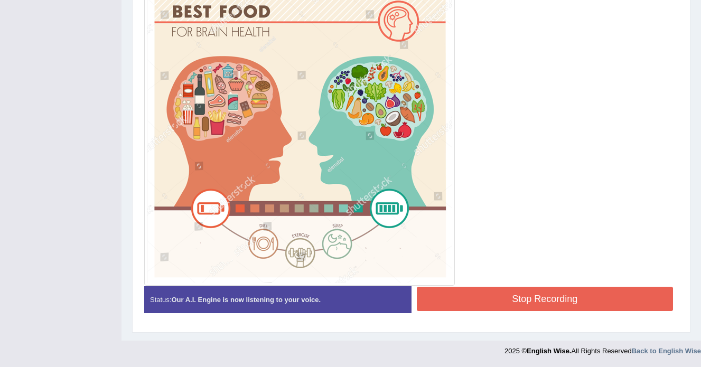
click at [550, 295] on button "Stop Recording" at bounding box center [545, 299] width 257 height 24
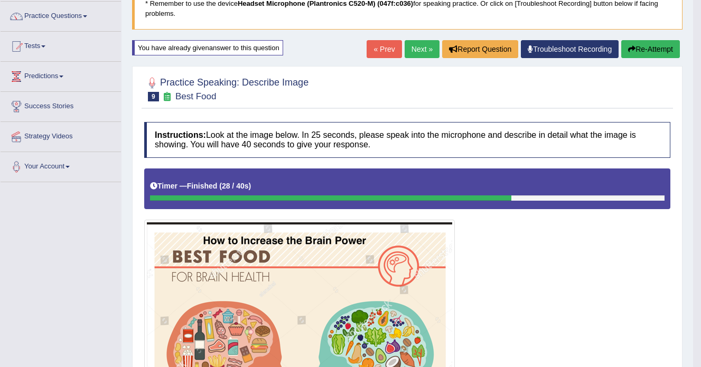
scroll to position [80, 0]
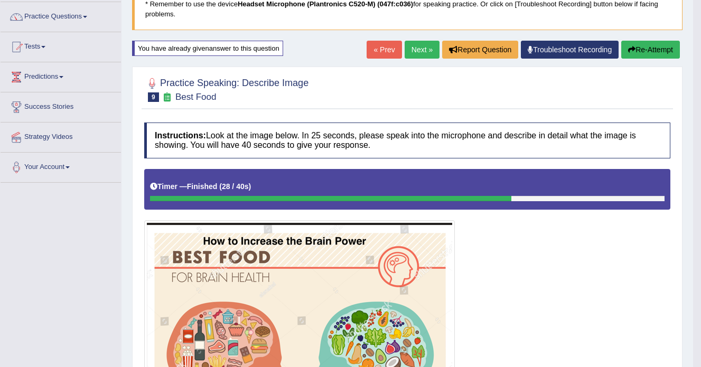
click at [420, 48] on link "Next »" at bounding box center [422, 50] width 35 height 18
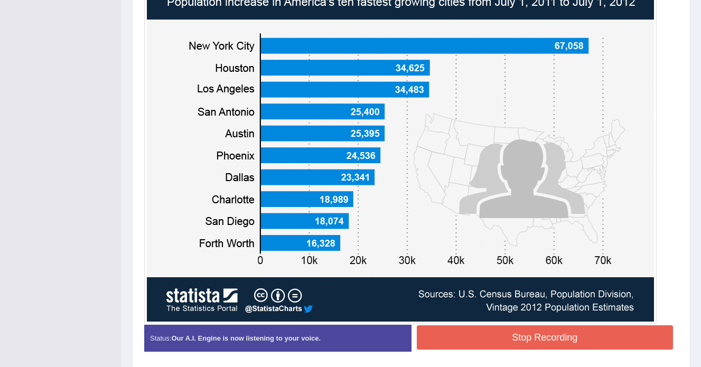
scroll to position [351, 0]
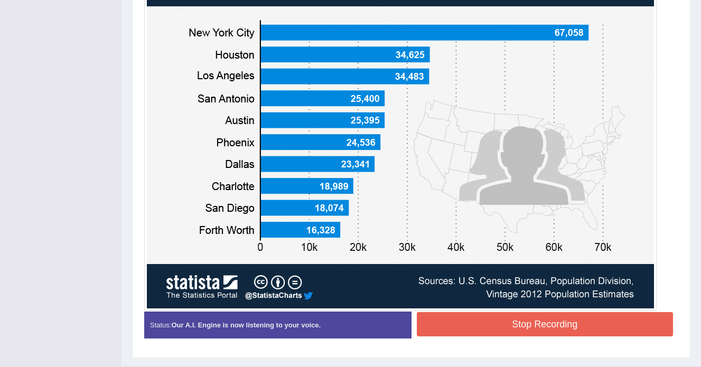
click at [583, 323] on button "Stop Recording" at bounding box center [545, 324] width 257 height 24
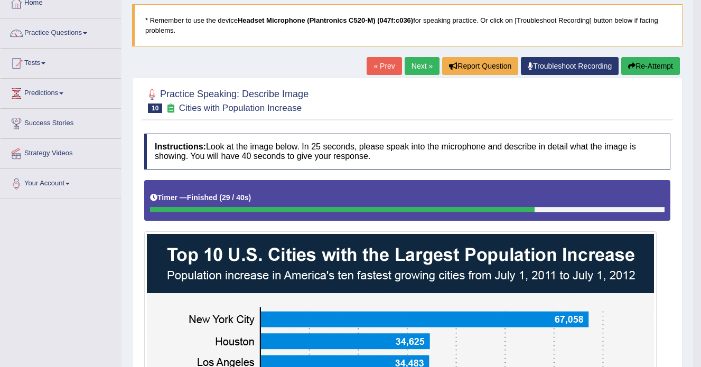
scroll to position [63, 0]
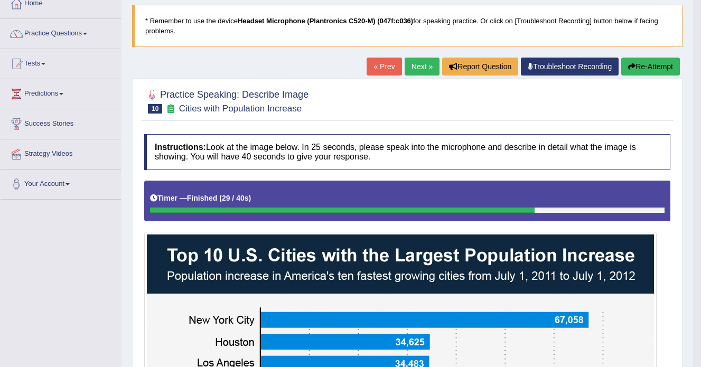
click at [421, 67] on link "Next »" at bounding box center [422, 67] width 35 height 18
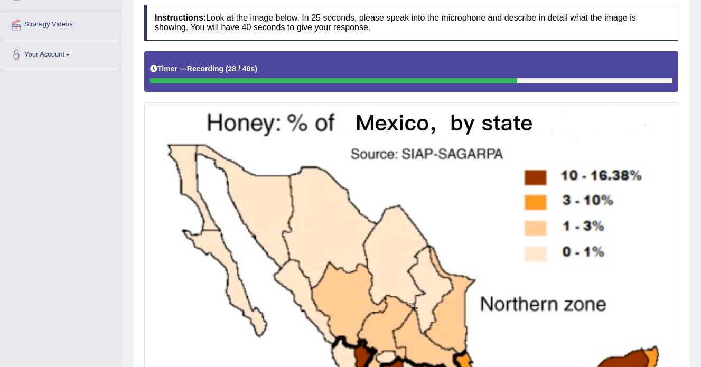
scroll to position [414, 0]
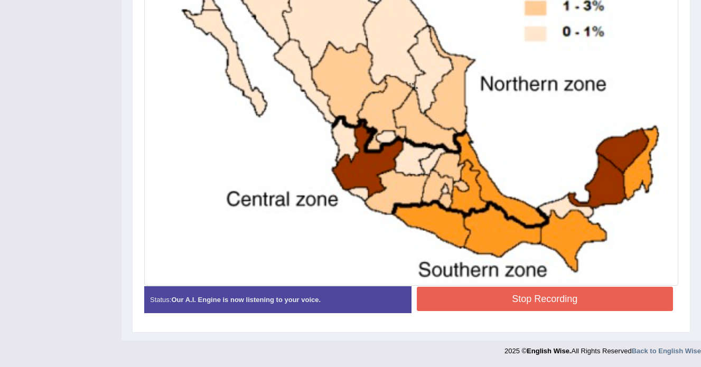
click at [536, 304] on button "Stop Recording" at bounding box center [545, 299] width 257 height 24
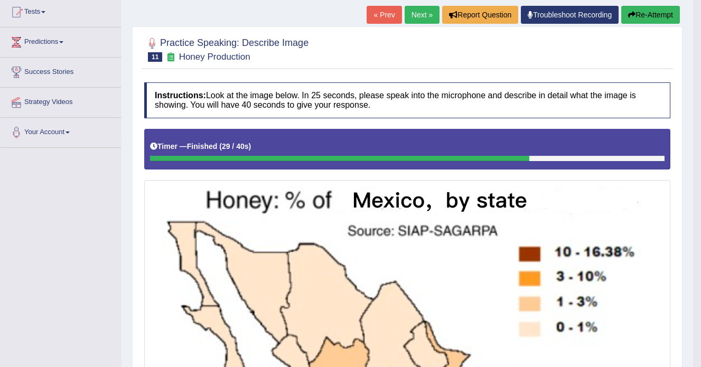
scroll to position [0, 0]
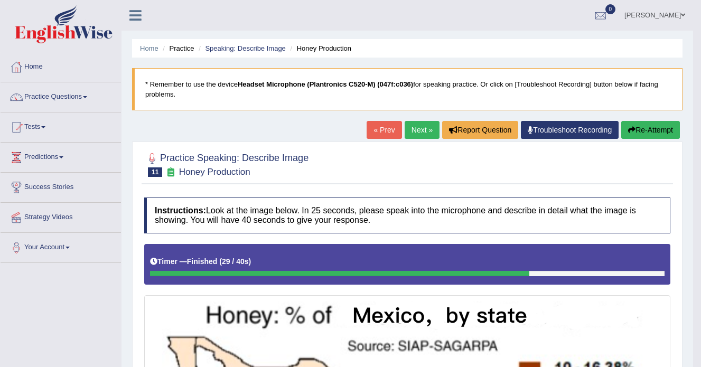
click at [417, 127] on link "Next »" at bounding box center [422, 130] width 35 height 18
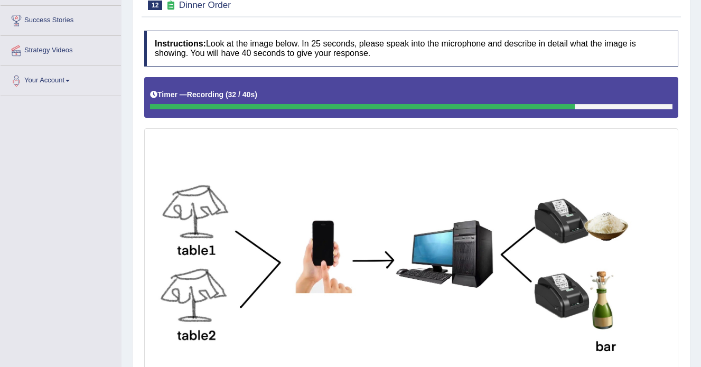
scroll to position [284, 0]
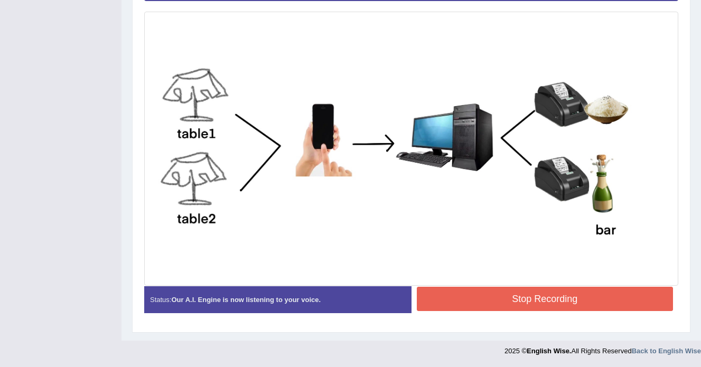
click at [539, 301] on button "Stop Recording" at bounding box center [545, 299] width 257 height 24
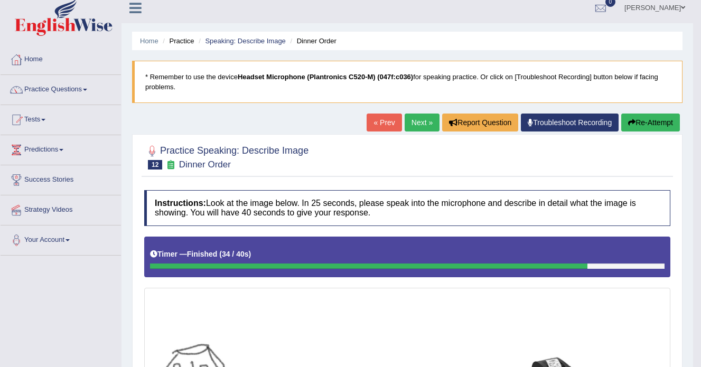
scroll to position [0, 0]
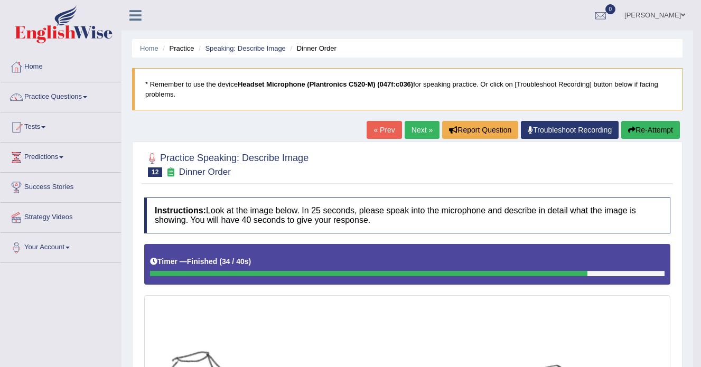
click at [411, 131] on link "Next »" at bounding box center [422, 130] width 35 height 18
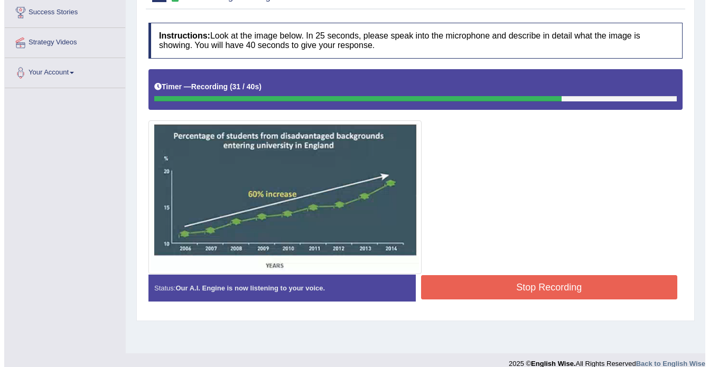
scroll to position [188, 0]
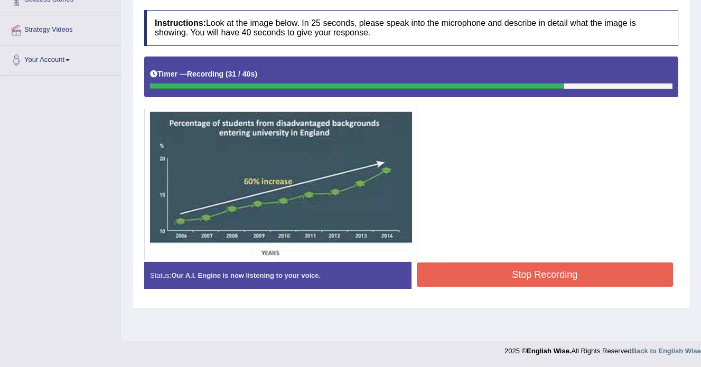
click at [537, 273] on button "Stop Recording" at bounding box center [545, 275] width 257 height 24
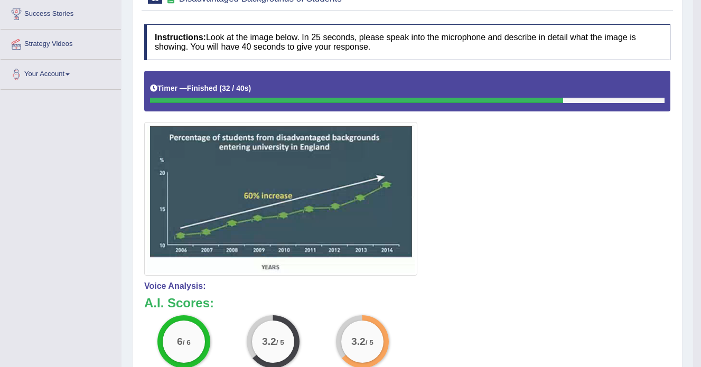
scroll to position [8, 0]
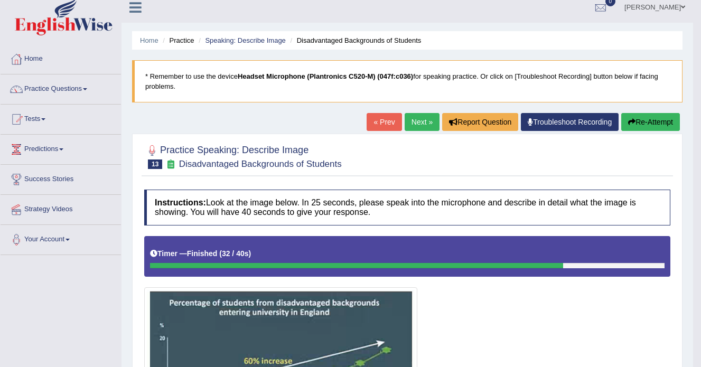
click at [409, 125] on link "Next »" at bounding box center [422, 122] width 35 height 18
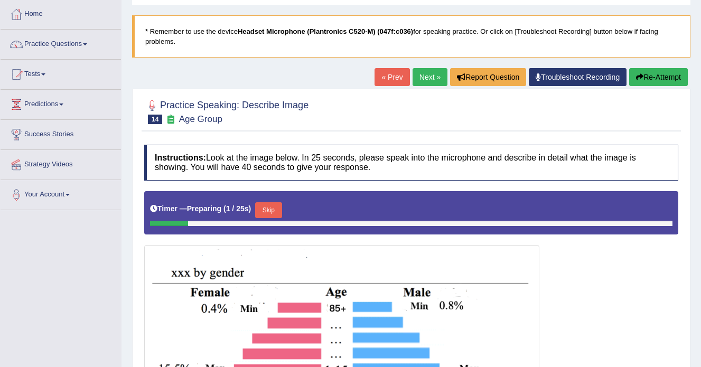
scroll to position [159, 0]
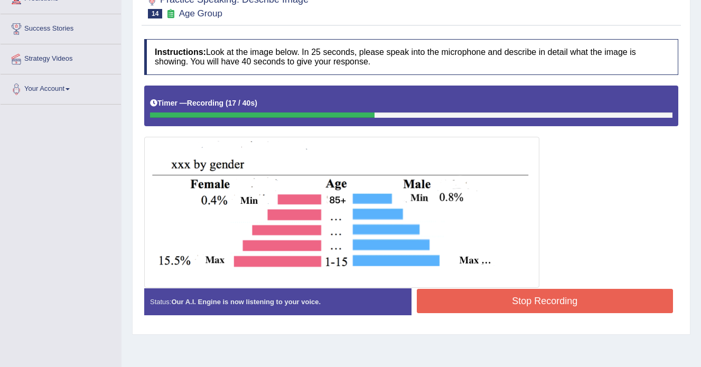
click at [542, 304] on button "Stop Recording" at bounding box center [545, 301] width 257 height 24
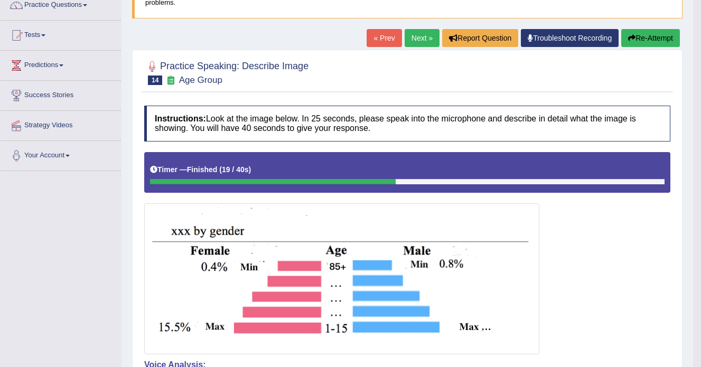
scroll to position [111, 0]
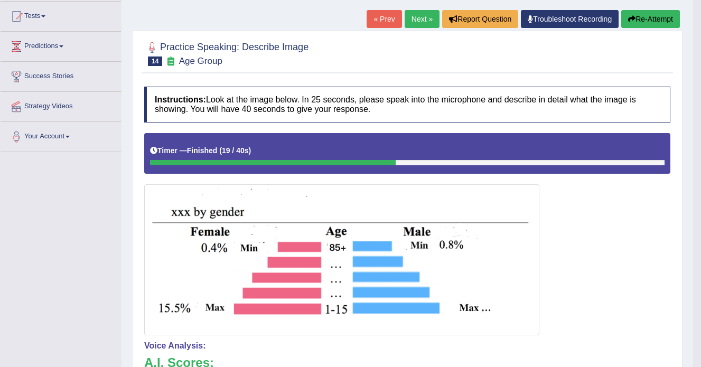
click at [633, 17] on icon "button" at bounding box center [631, 18] width 7 height 7
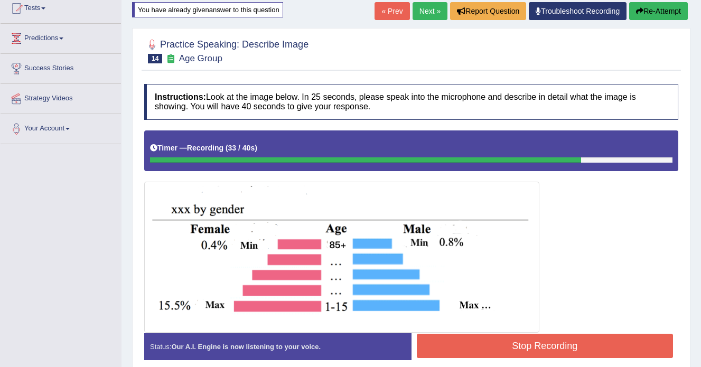
click at [534, 345] on button "Stop Recording" at bounding box center [545, 346] width 257 height 24
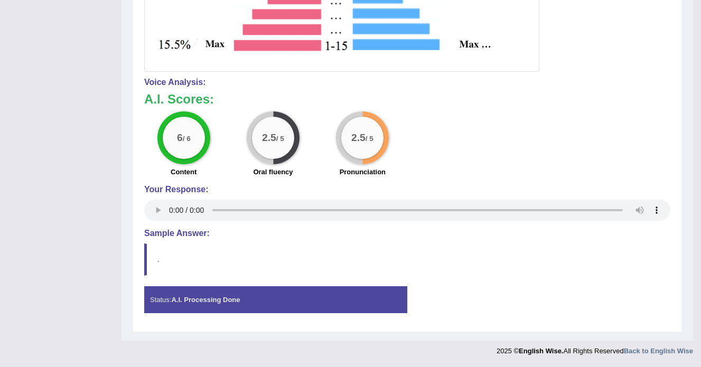
scroll to position [11, 0]
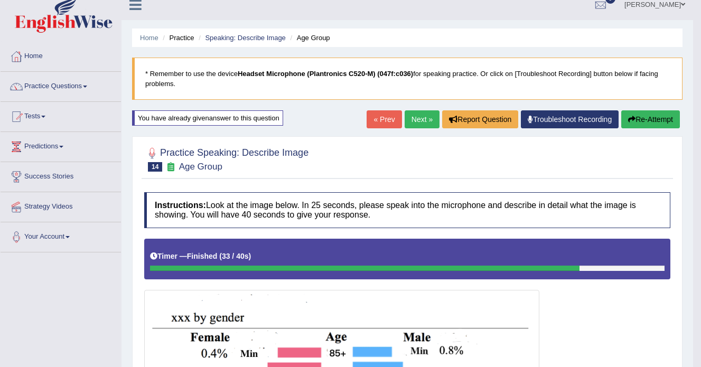
click at [410, 118] on link "Next »" at bounding box center [422, 119] width 35 height 18
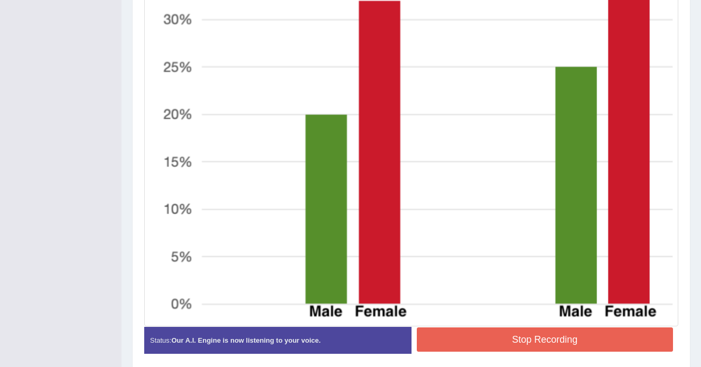
scroll to position [504, 0]
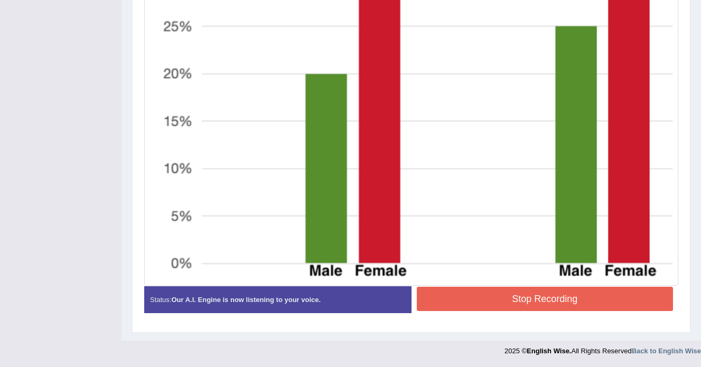
click at [516, 295] on button "Stop Recording" at bounding box center [545, 299] width 257 height 24
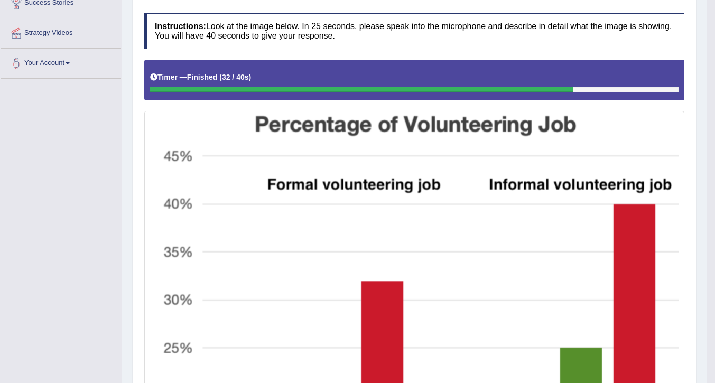
scroll to position [73, 0]
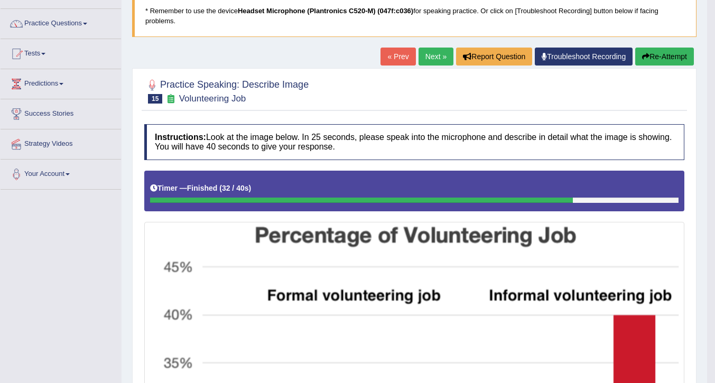
click at [656, 54] on button "Re-Attempt" at bounding box center [664, 57] width 59 height 18
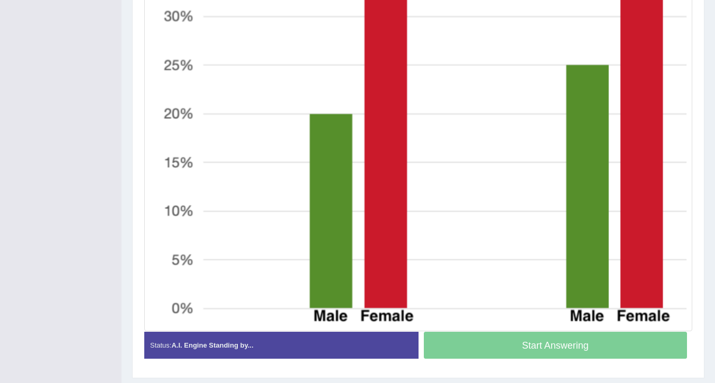
scroll to position [516, 0]
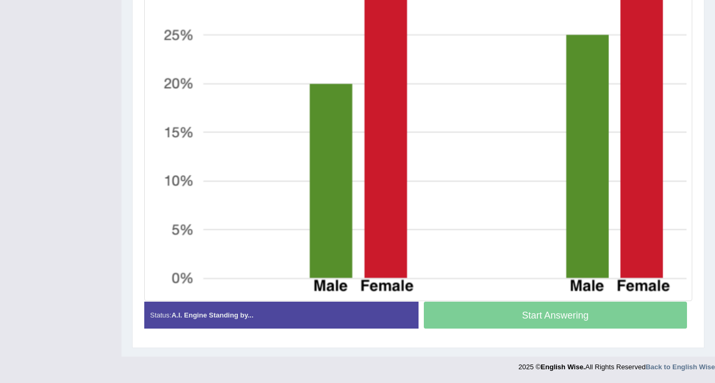
click at [538, 315] on div "Start Answering" at bounding box center [556, 317] width 274 height 30
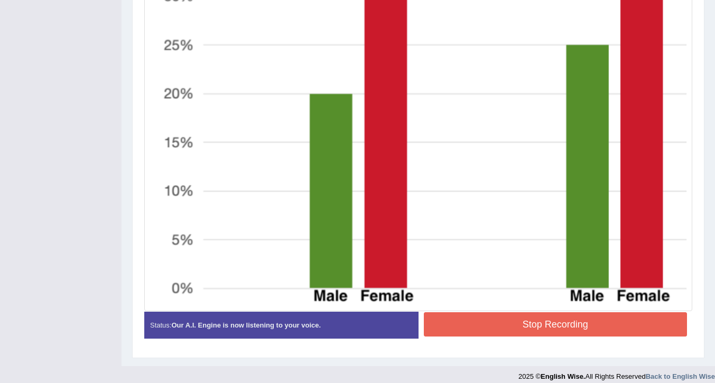
scroll to position [506, 0]
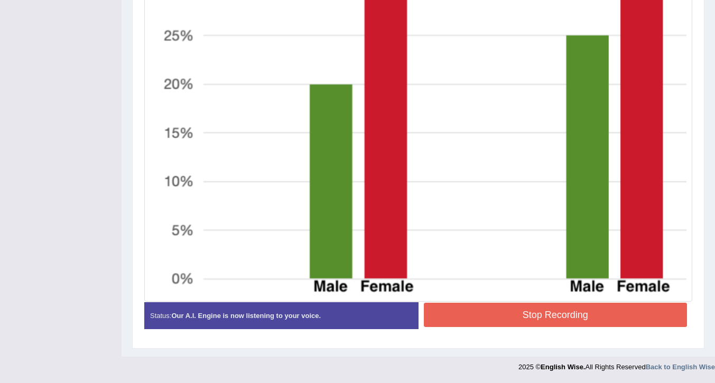
click at [549, 317] on button "Stop Recording" at bounding box center [556, 315] width 264 height 24
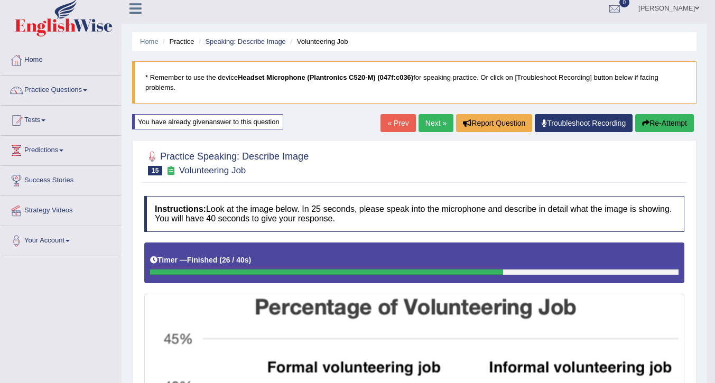
scroll to position [0, 0]
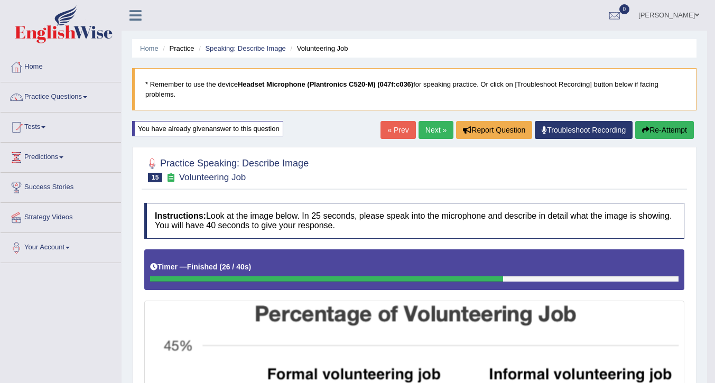
click at [646, 127] on icon "button" at bounding box center [645, 129] width 7 height 7
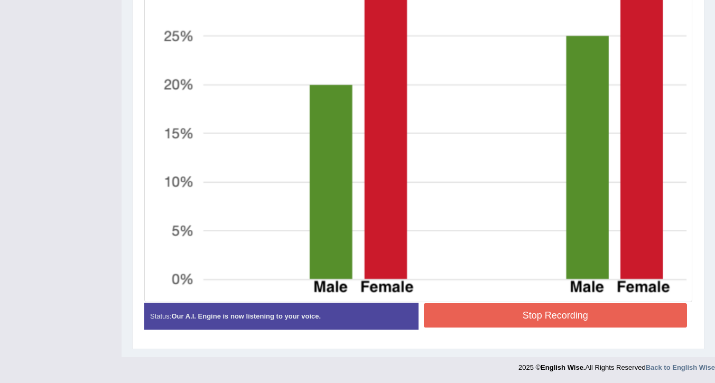
scroll to position [506, 0]
click at [548, 312] on button "Stop Recording" at bounding box center [556, 315] width 264 height 24
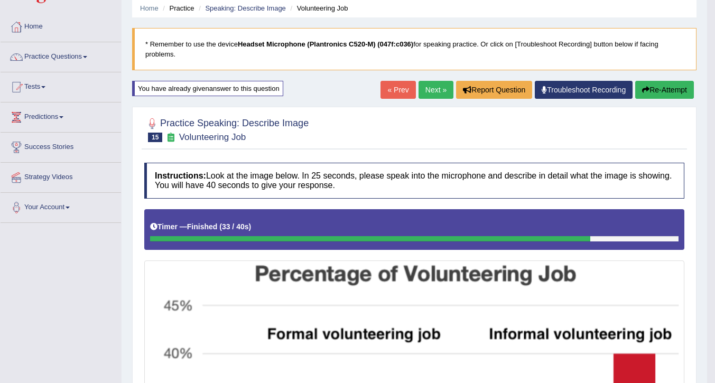
scroll to position [0, 0]
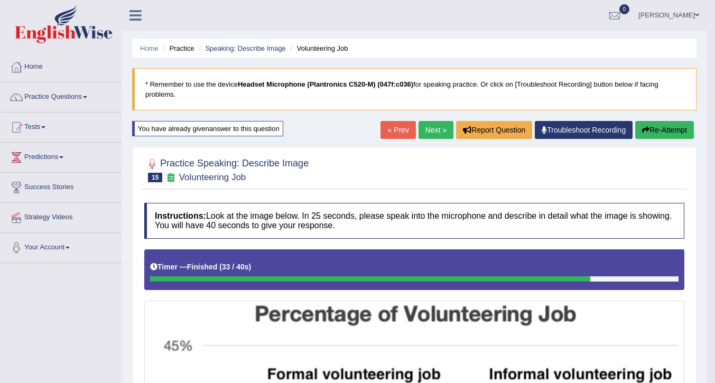
click at [434, 125] on link "Next »" at bounding box center [436, 130] width 35 height 18
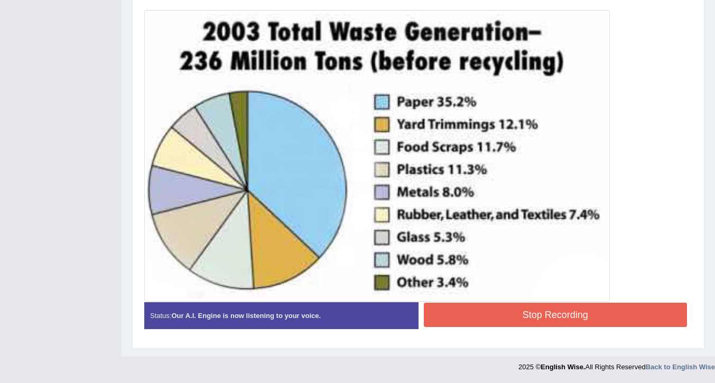
scroll to position [286, 0]
click at [567, 314] on button "Stop Recording" at bounding box center [556, 315] width 264 height 24
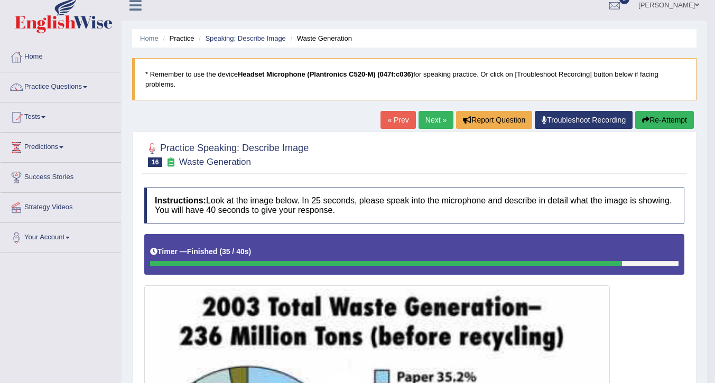
scroll to position [0, 0]
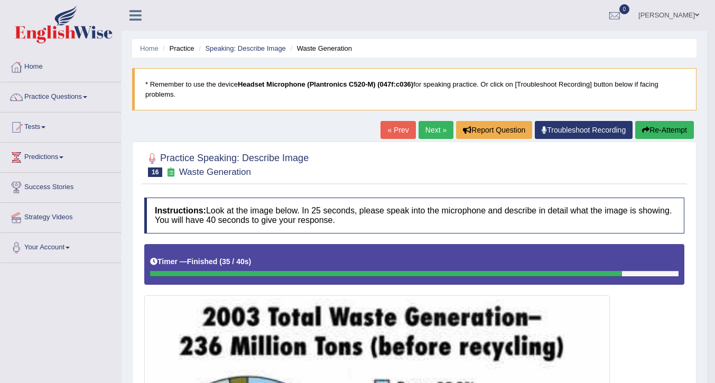
click at [433, 133] on link "Next »" at bounding box center [436, 130] width 35 height 18
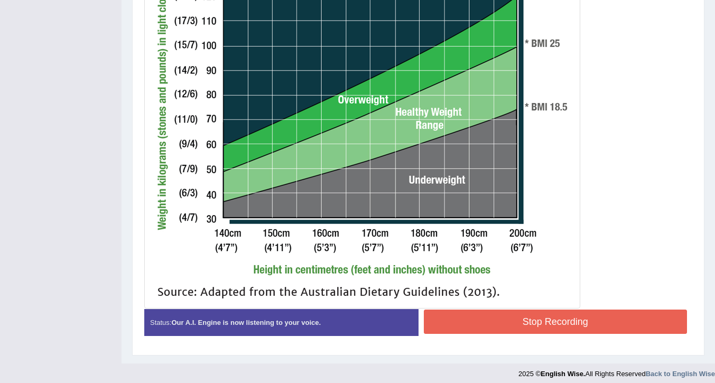
scroll to position [441, 0]
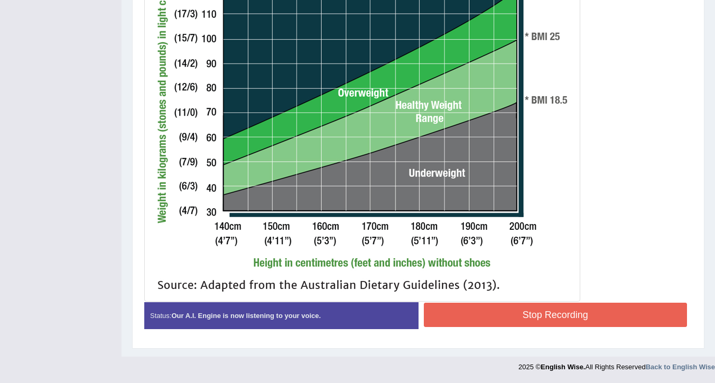
click at [562, 318] on button "Stop Recording" at bounding box center [556, 315] width 264 height 24
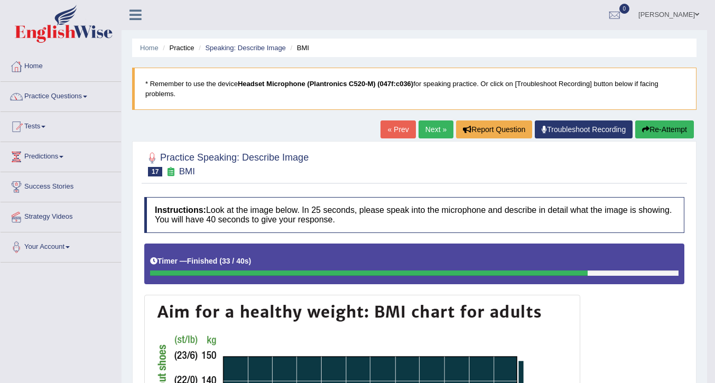
scroll to position [0, 0]
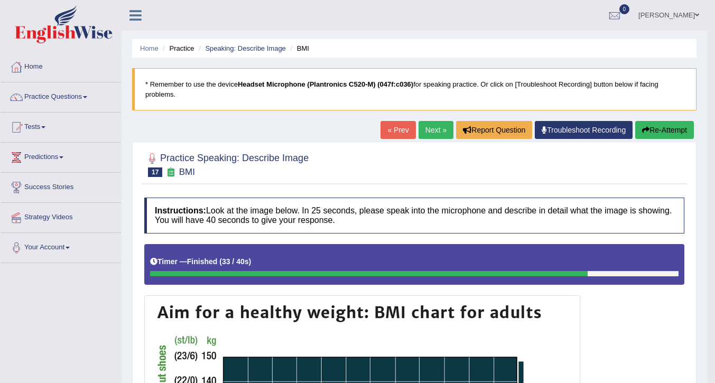
click at [669, 130] on button "Re-Attempt" at bounding box center [664, 130] width 59 height 18
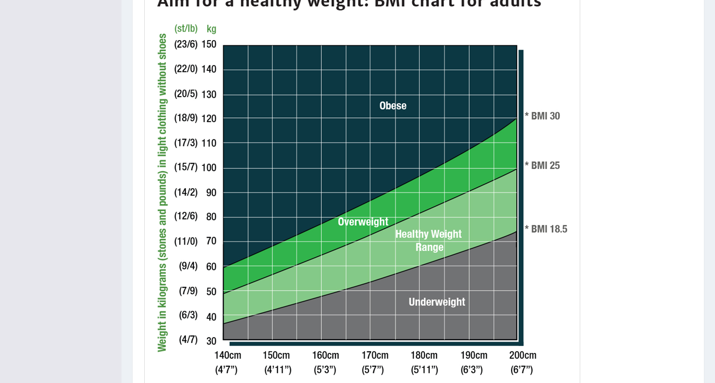
scroll to position [457, 0]
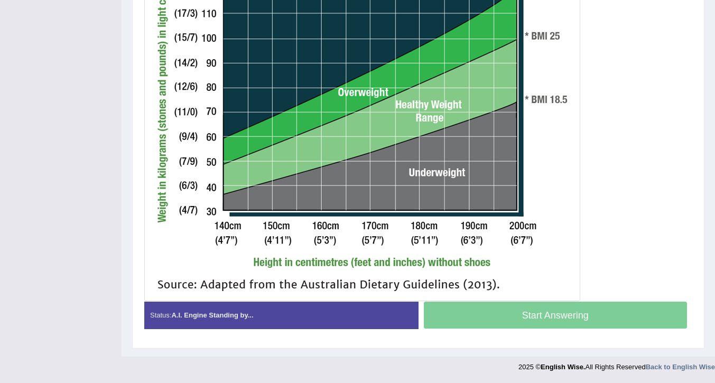
click at [529, 324] on div "Start Answering" at bounding box center [556, 317] width 274 height 30
click at [530, 319] on div "Start Answering" at bounding box center [556, 317] width 274 height 30
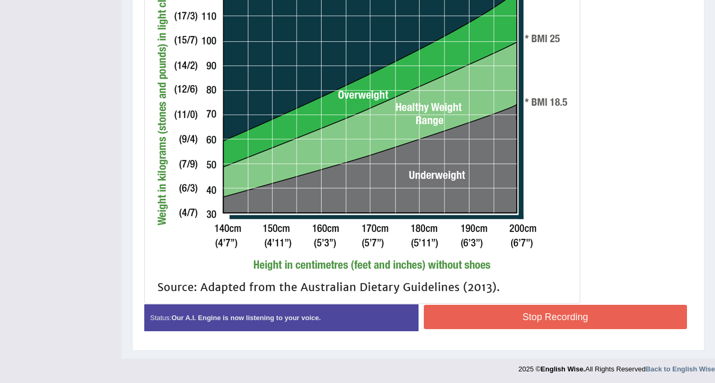
scroll to position [447, 0]
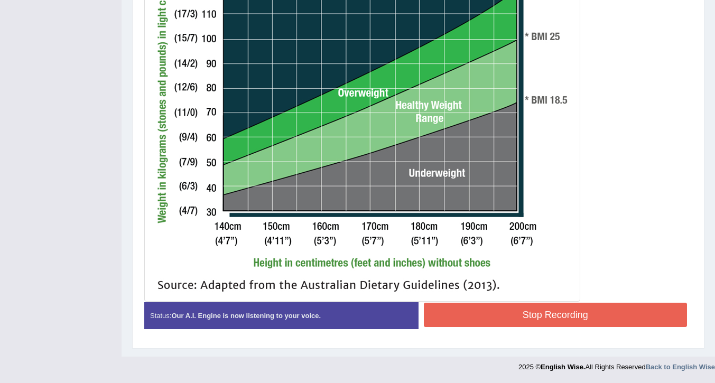
click at [529, 310] on button "Stop Recording" at bounding box center [556, 315] width 264 height 24
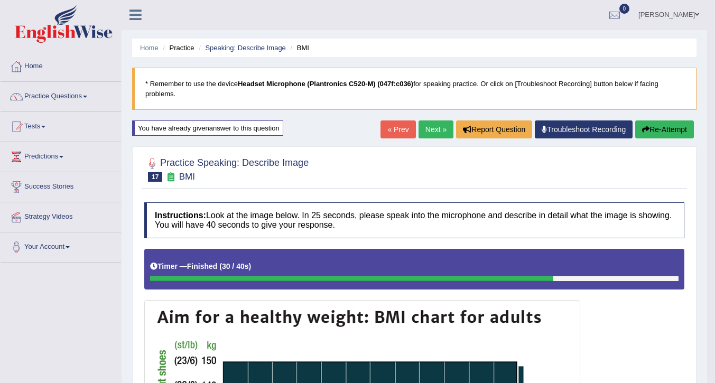
scroll to position [0, 0]
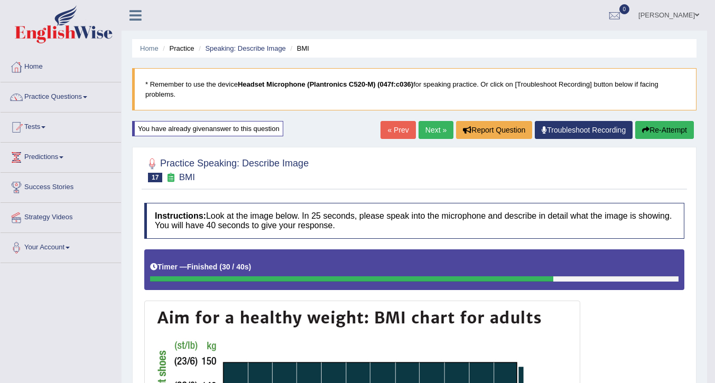
click at [658, 132] on button "Re-Attempt" at bounding box center [664, 130] width 59 height 18
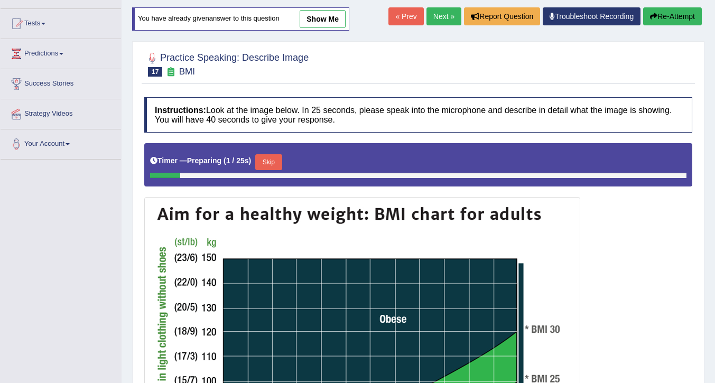
scroll to position [264, 0]
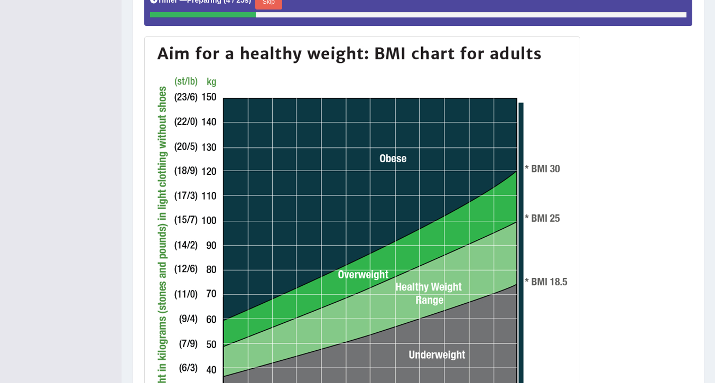
click at [275, 10] on button "Skip" at bounding box center [268, 2] width 26 height 16
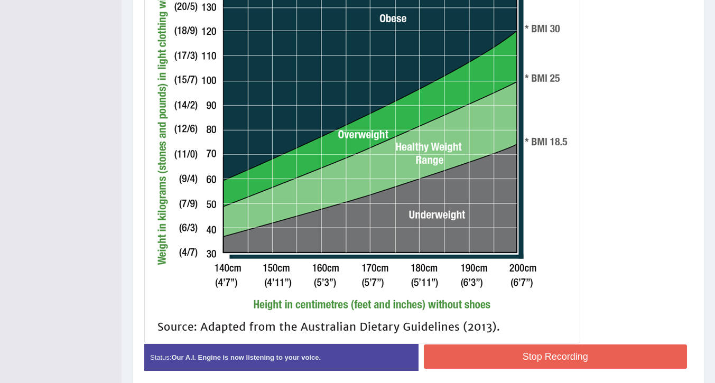
scroll to position [447, 0]
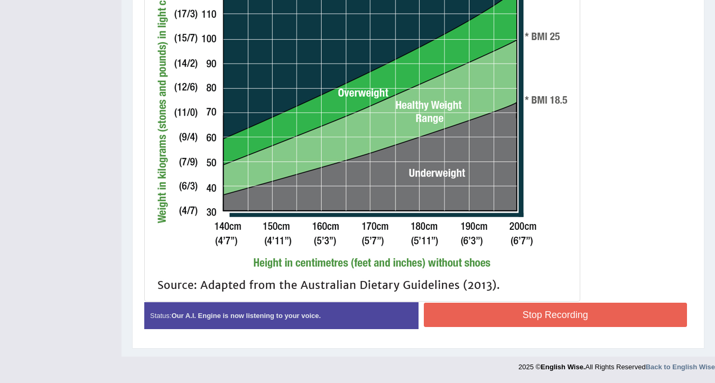
click at [578, 322] on button "Stop Recording" at bounding box center [556, 315] width 264 height 24
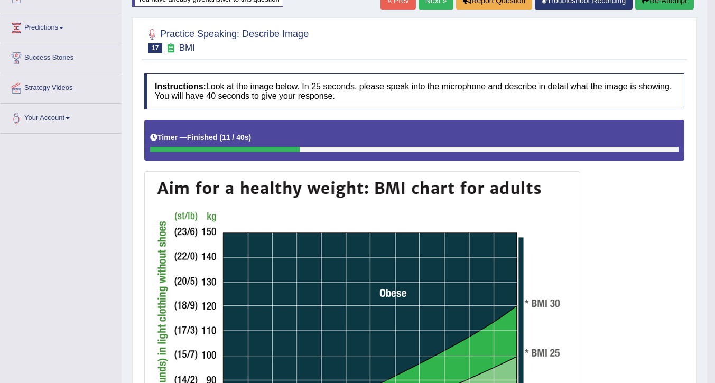
scroll to position [0, 0]
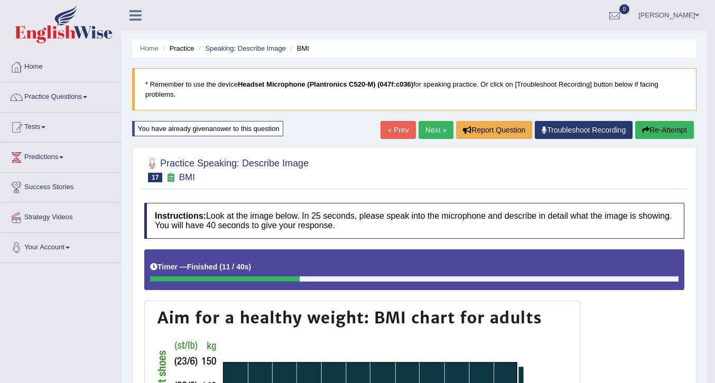
click at [656, 125] on button "Re-Attempt" at bounding box center [664, 130] width 59 height 18
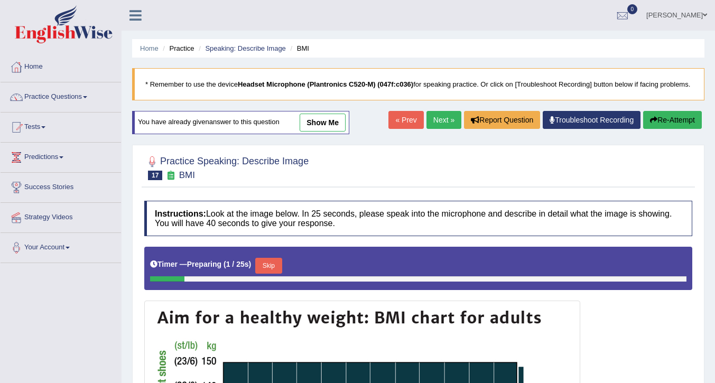
click at [270, 274] on button "Skip" at bounding box center [268, 266] width 26 height 16
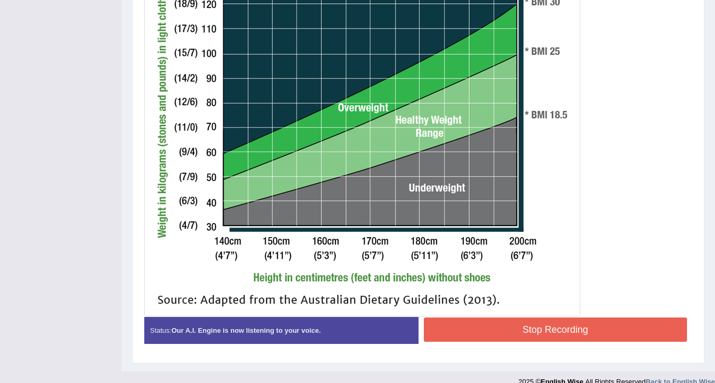
scroll to position [423, 0]
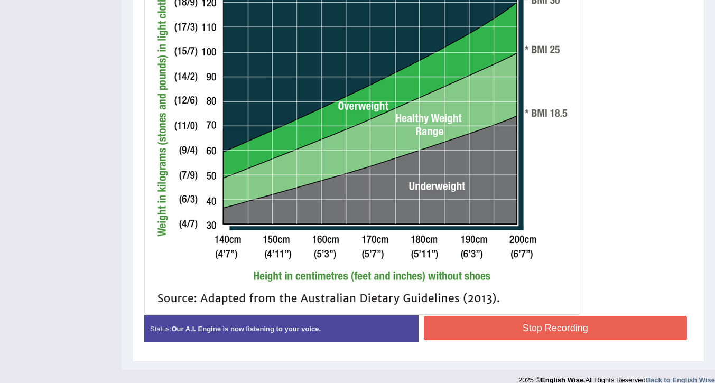
click at [567, 338] on button "Stop Recording" at bounding box center [556, 328] width 264 height 24
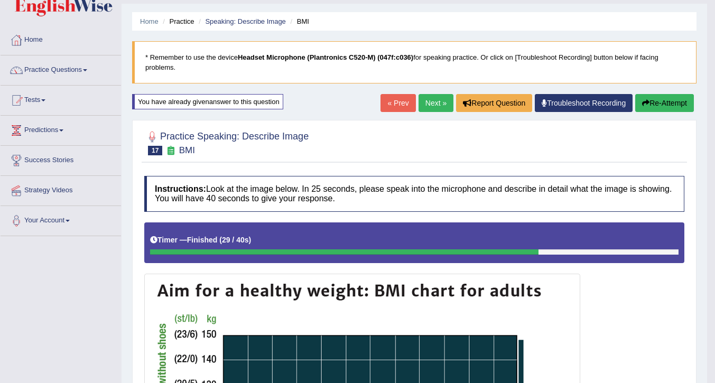
scroll to position [26, 0]
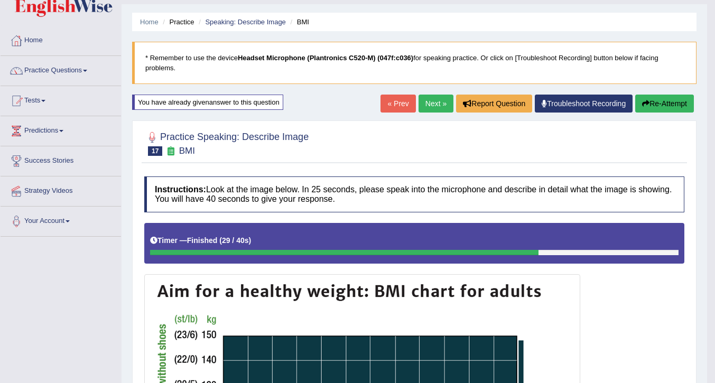
click at [660, 101] on button "Re-Attempt" at bounding box center [664, 104] width 59 height 18
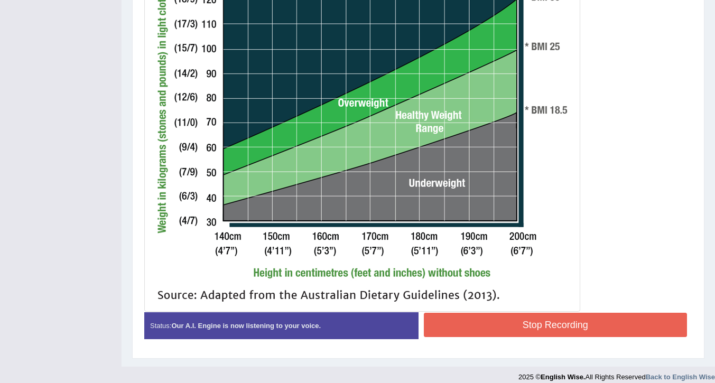
scroll to position [447, 0]
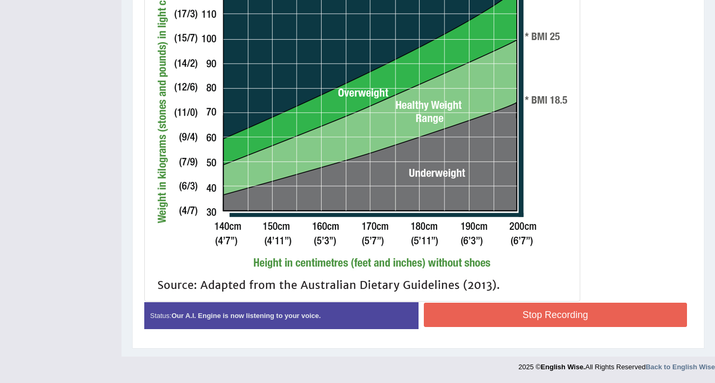
click at [526, 313] on button "Stop Recording" at bounding box center [556, 315] width 264 height 24
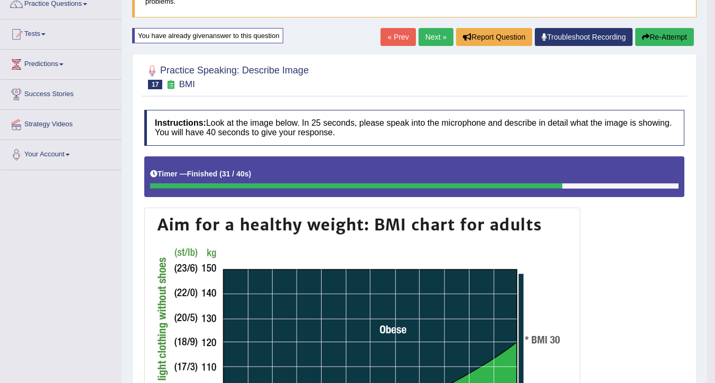
scroll to position [24, 0]
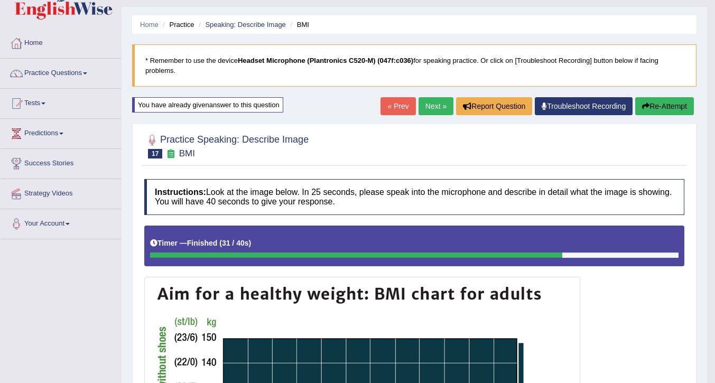
click at [656, 106] on button "Re-Attempt" at bounding box center [664, 106] width 59 height 18
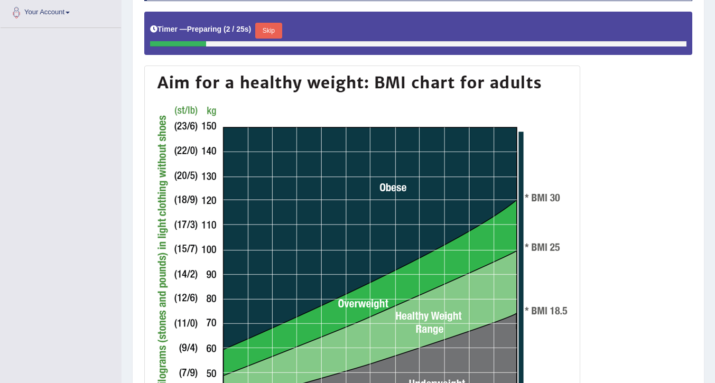
scroll to position [77, 0]
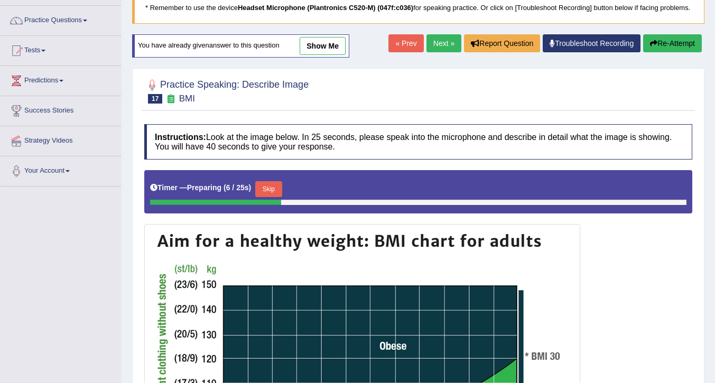
click at [270, 197] on button "Skip" at bounding box center [268, 189] width 26 height 16
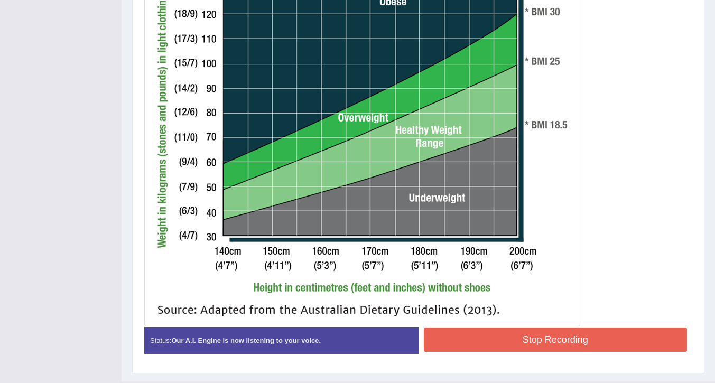
scroll to position [447, 0]
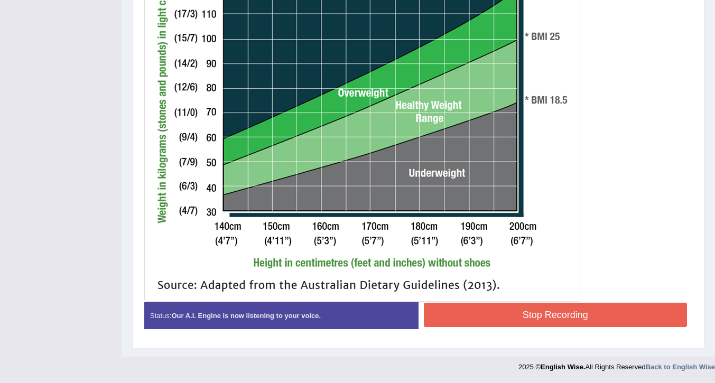
click at [534, 313] on button "Stop Recording" at bounding box center [556, 315] width 264 height 24
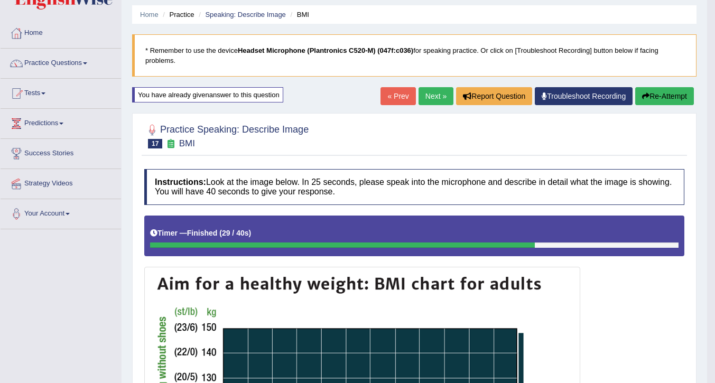
scroll to position [0, 0]
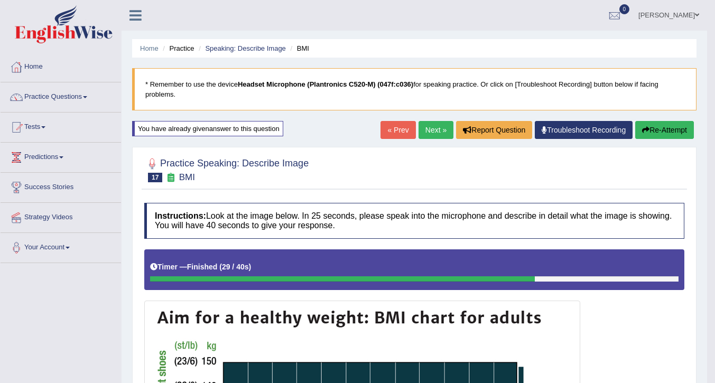
click at [422, 129] on link "Next »" at bounding box center [436, 130] width 35 height 18
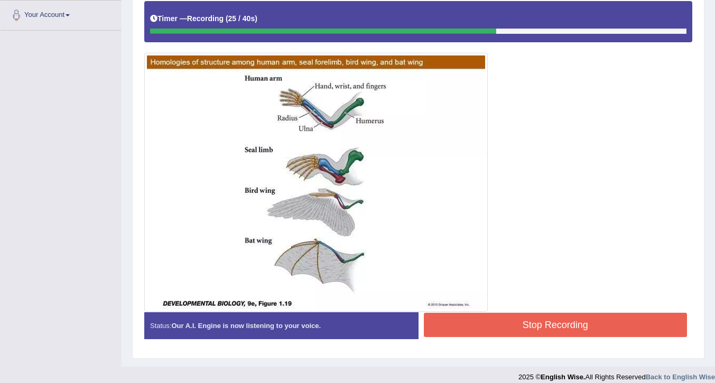
scroll to position [253, 0]
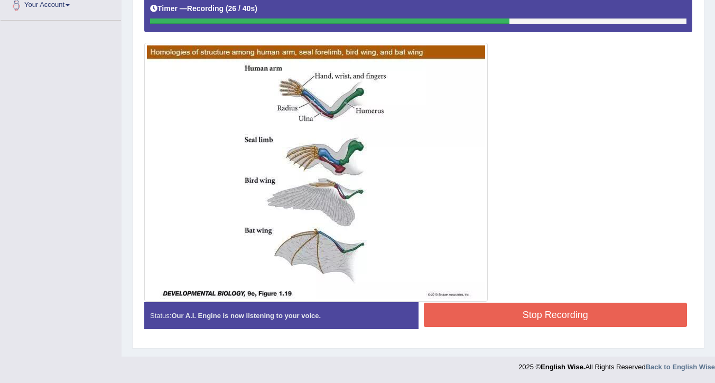
click at [536, 320] on button "Stop Recording" at bounding box center [556, 315] width 264 height 24
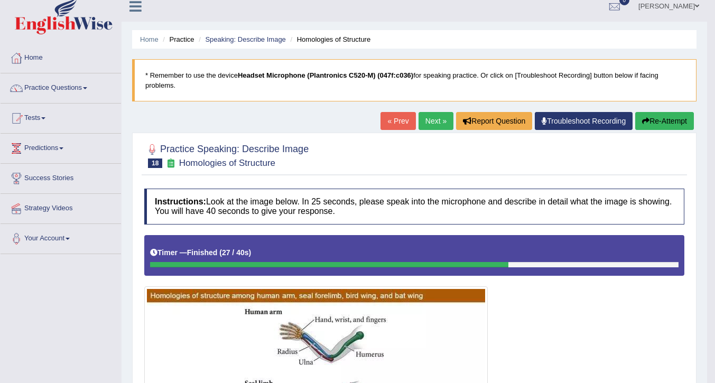
scroll to position [0, 0]
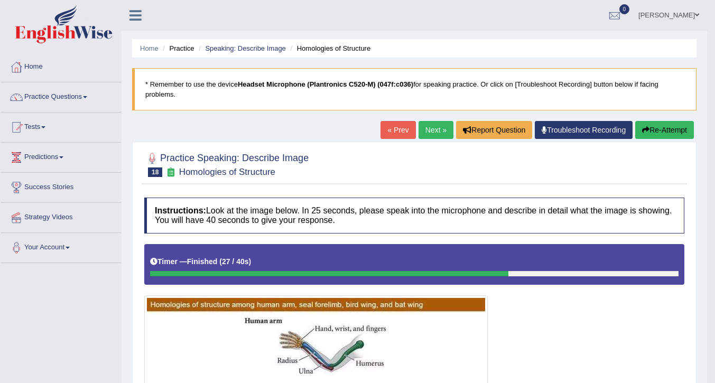
click at [668, 127] on button "Re-Attempt" at bounding box center [664, 130] width 59 height 18
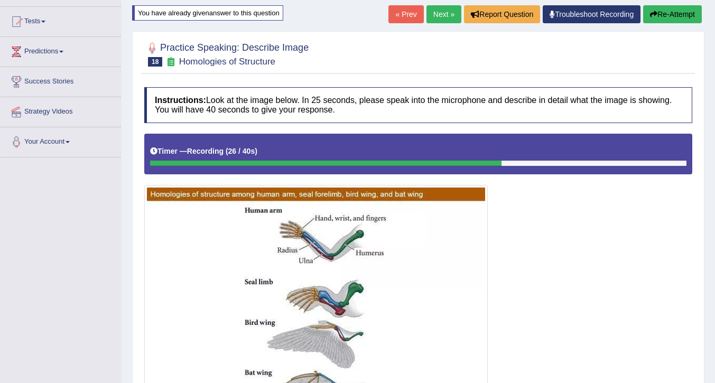
scroll to position [258, 0]
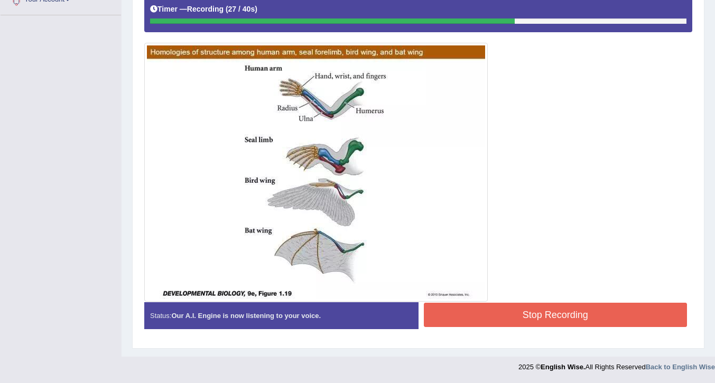
click at [518, 315] on button "Stop Recording" at bounding box center [556, 315] width 264 height 24
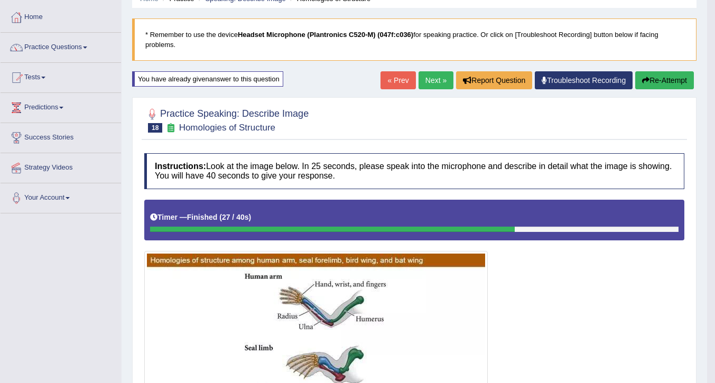
scroll to position [47, 0]
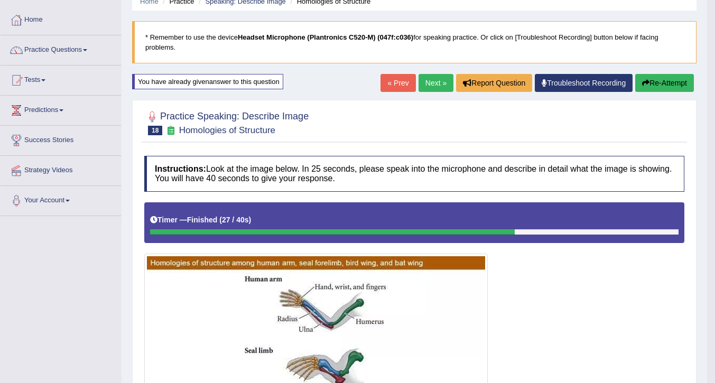
click at [424, 80] on link "Next »" at bounding box center [436, 83] width 35 height 18
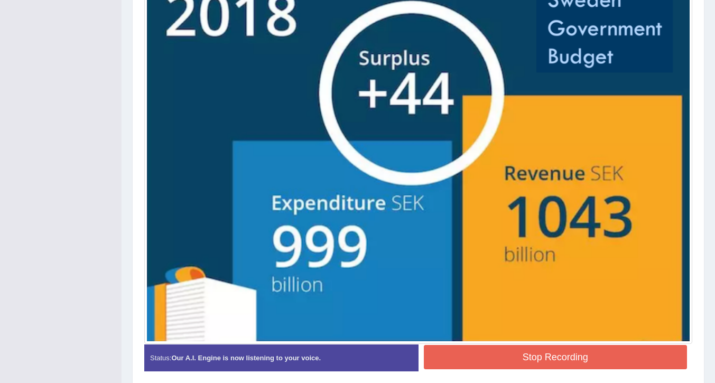
scroll to position [371, 0]
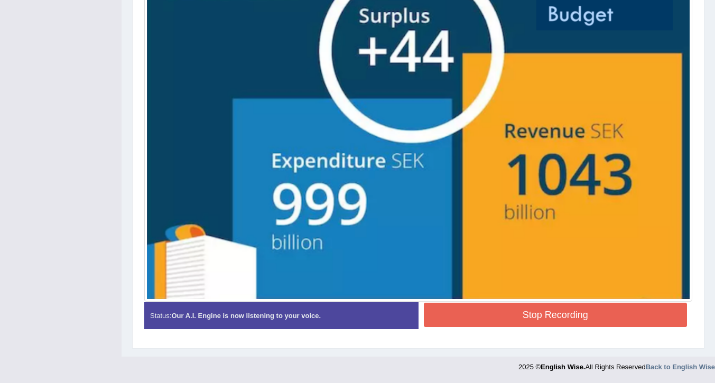
click at [542, 321] on button "Stop Recording" at bounding box center [556, 315] width 264 height 24
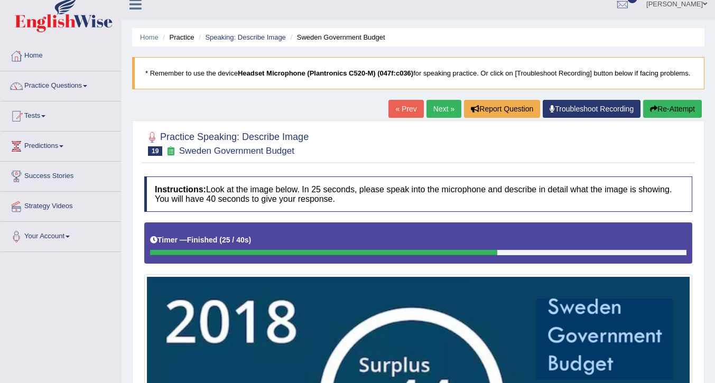
scroll to position [0, 0]
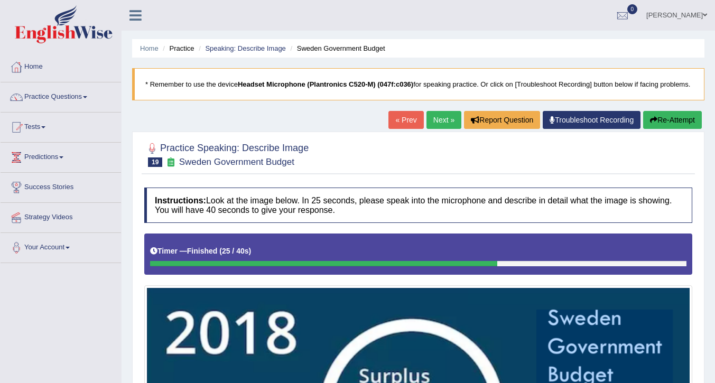
click at [674, 126] on button "Re-Attempt" at bounding box center [672, 120] width 59 height 18
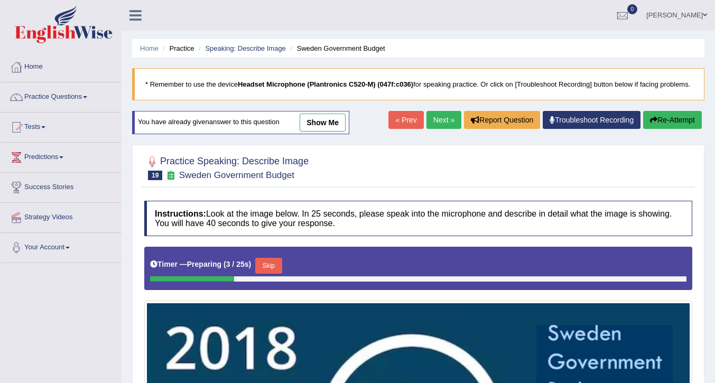
click at [267, 274] on button "Skip" at bounding box center [268, 266] width 26 height 16
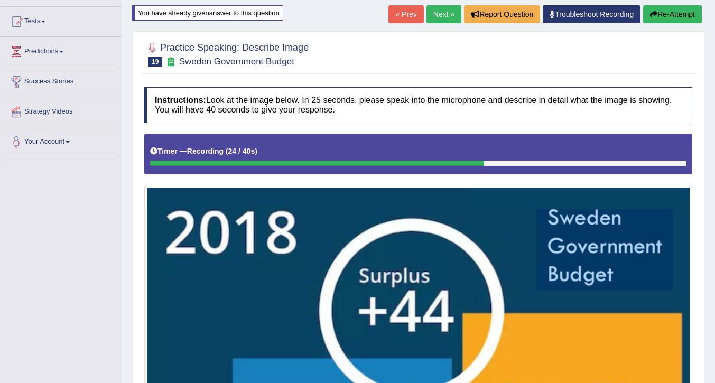
scroll to position [376, 0]
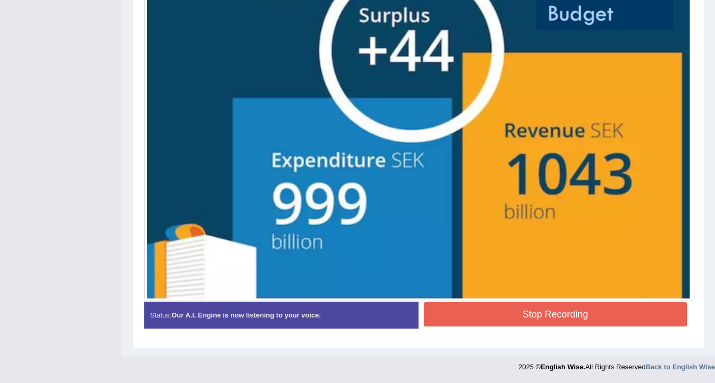
click at [572, 309] on button "Stop Recording" at bounding box center [556, 314] width 264 height 24
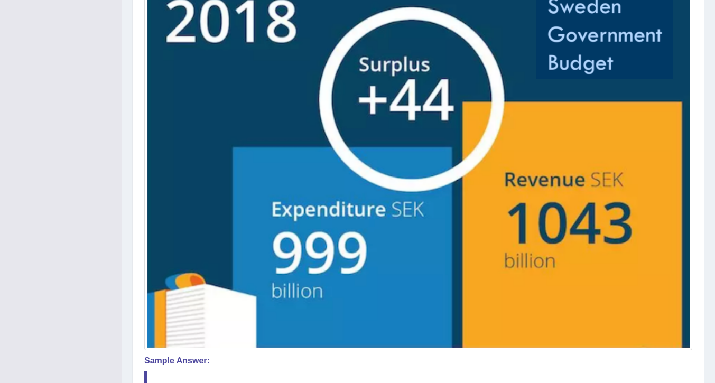
scroll to position [439, 0]
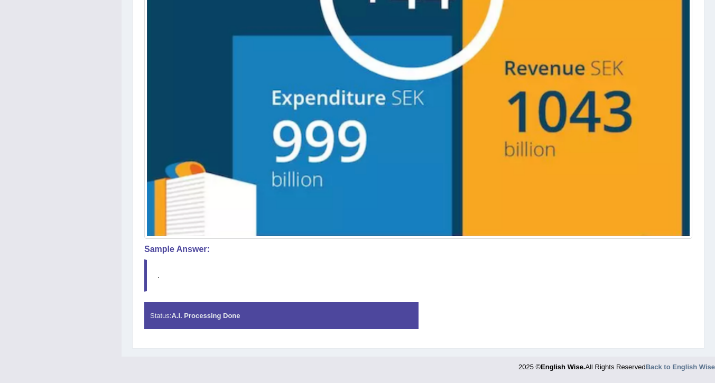
click at [207, 321] on div "Status: A.I. Processing Done" at bounding box center [281, 315] width 274 height 27
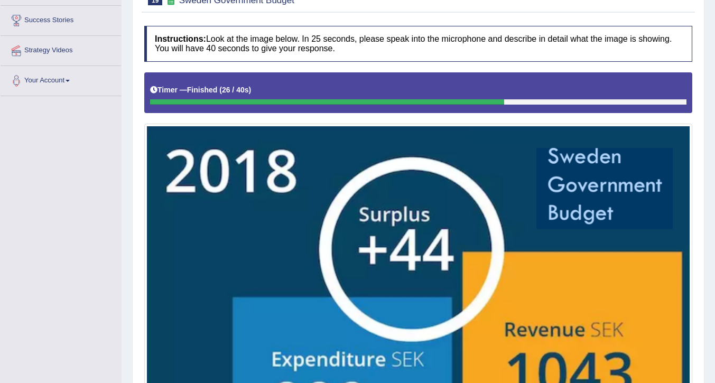
scroll to position [16, 0]
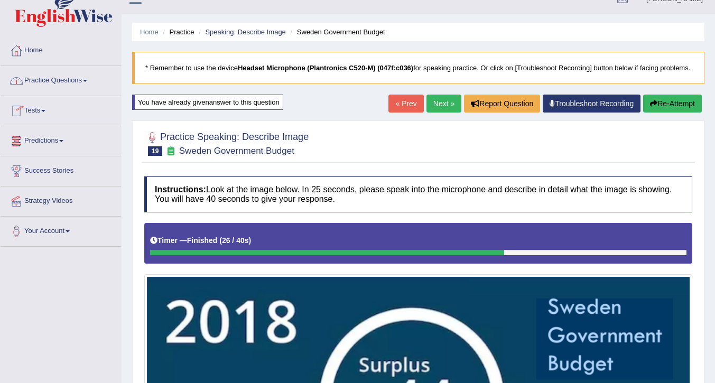
click at [35, 80] on link "Practice Questions" at bounding box center [61, 79] width 121 height 26
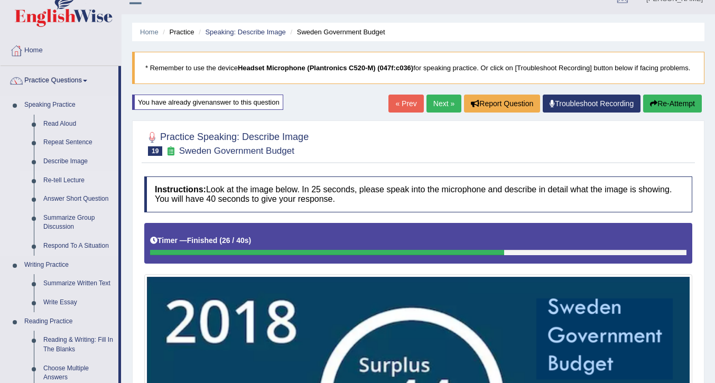
click at [49, 179] on link "Re-tell Lecture" at bounding box center [79, 180] width 80 height 19
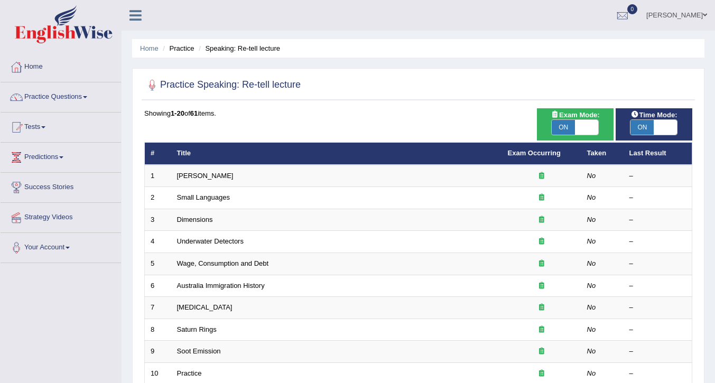
click at [660, 124] on span at bounding box center [665, 127] width 23 height 15
checkbox input "false"
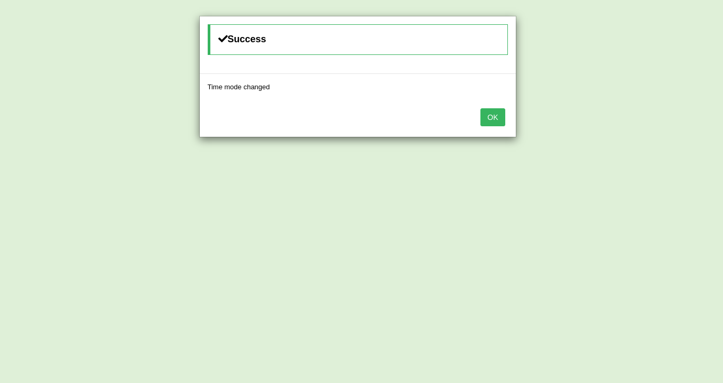
click at [495, 113] on button "OK" at bounding box center [492, 117] width 24 height 18
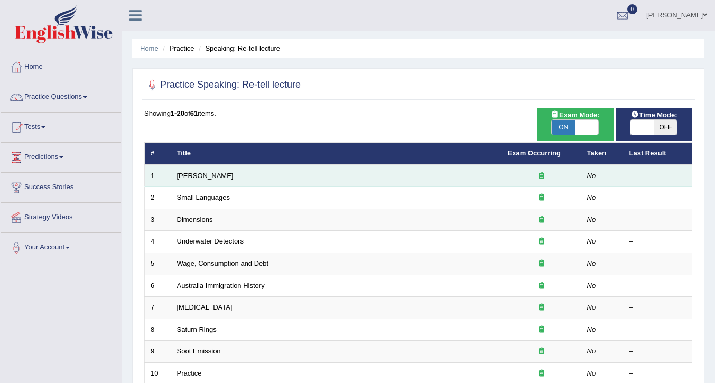
click at [184, 172] on link "[PERSON_NAME]" at bounding box center [205, 176] width 57 height 8
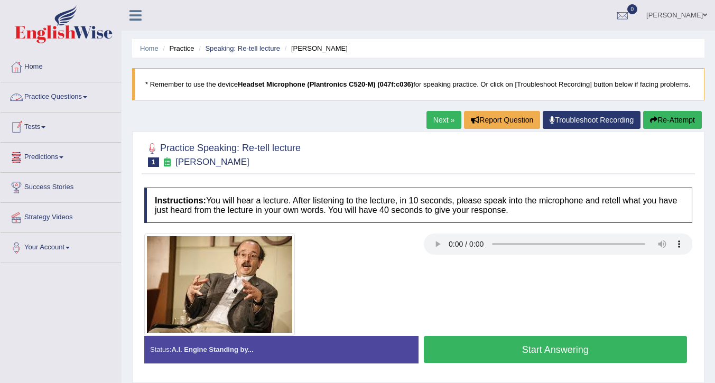
click at [55, 97] on link "Practice Questions" at bounding box center [61, 95] width 121 height 26
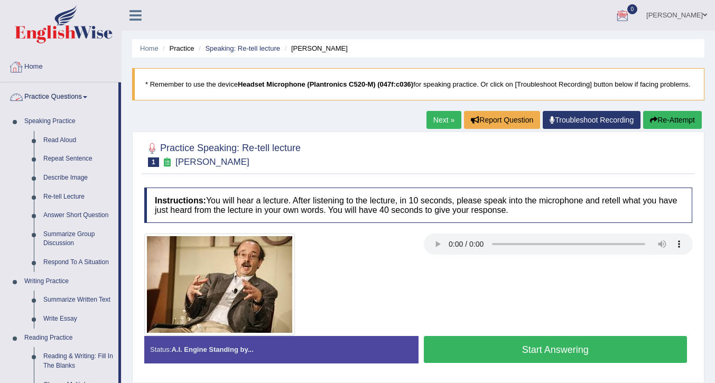
click at [23, 61] on div at bounding box center [16, 67] width 16 height 16
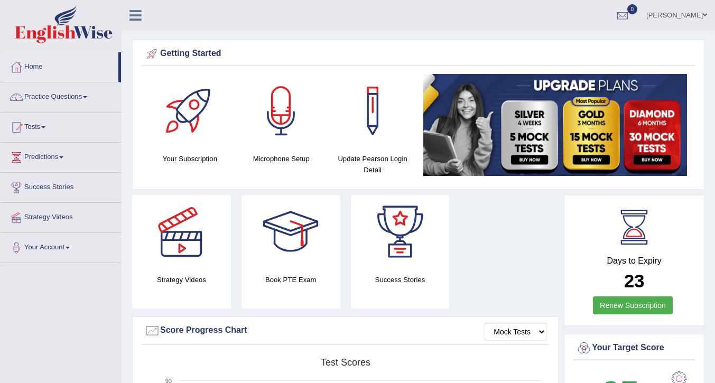
click at [675, 14] on link "Nora Linsao" at bounding box center [677, 13] width 77 height 27
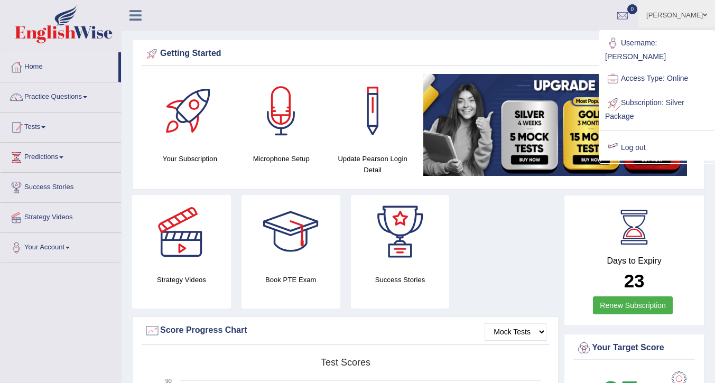
click at [628, 145] on link "Log out" at bounding box center [657, 148] width 114 height 24
